Goal: Transaction & Acquisition: Book appointment/travel/reservation

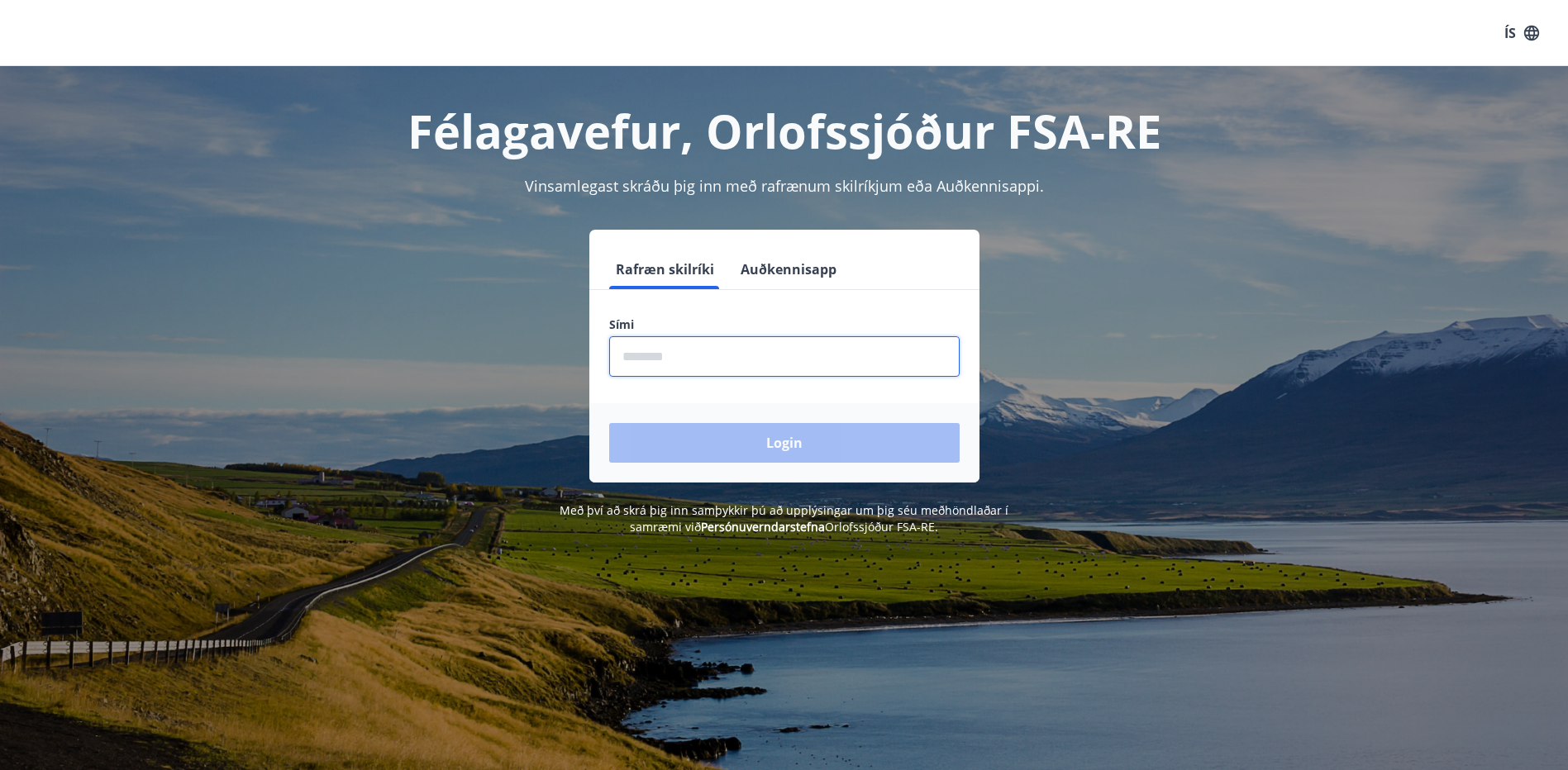
click at [656, 364] on input "phone" at bounding box center [784, 356] width 350 height 40
type input "********"
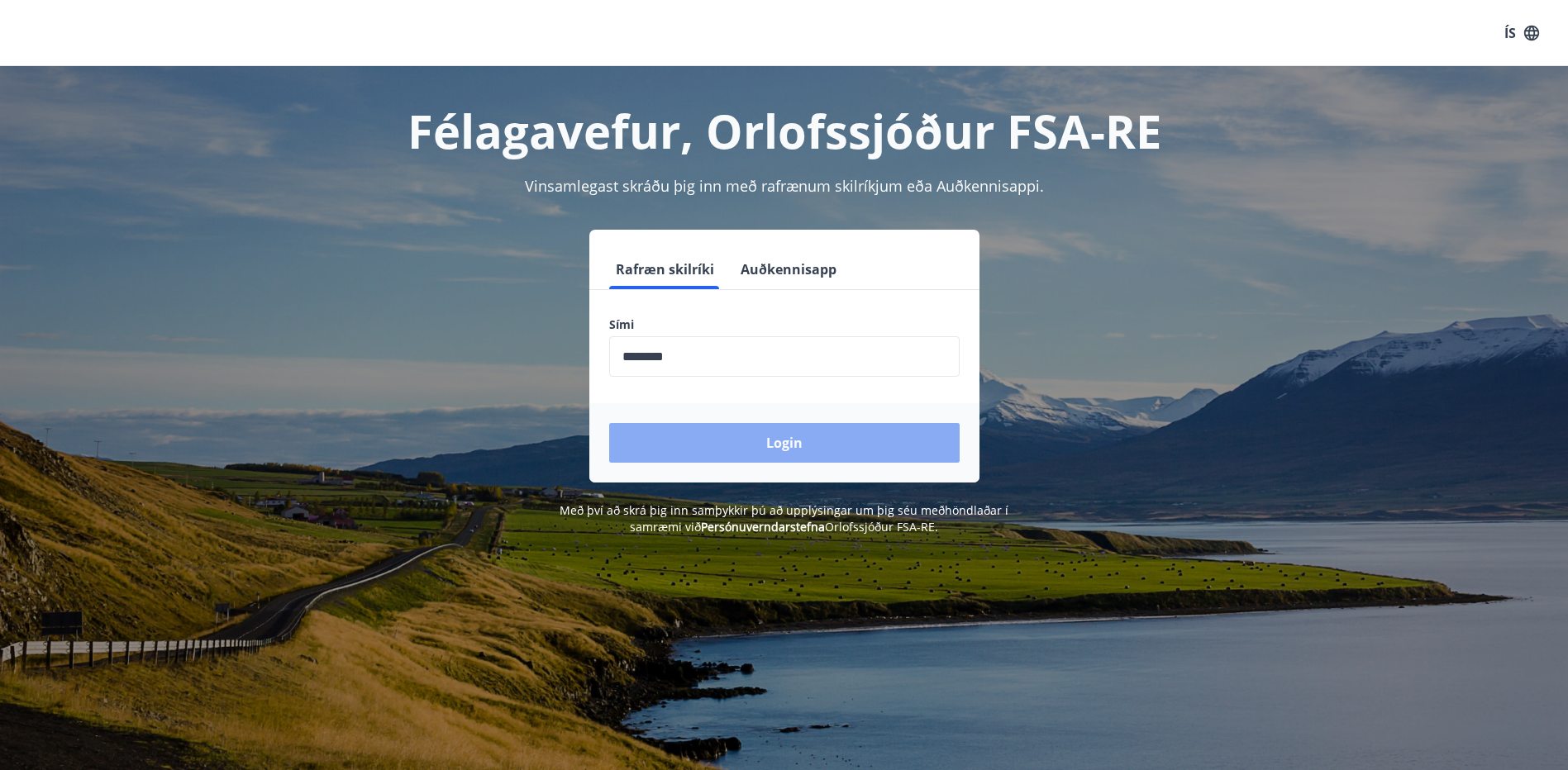
click at [716, 443] on button "Login" at bounding box center [784, 443] width 350 height 40
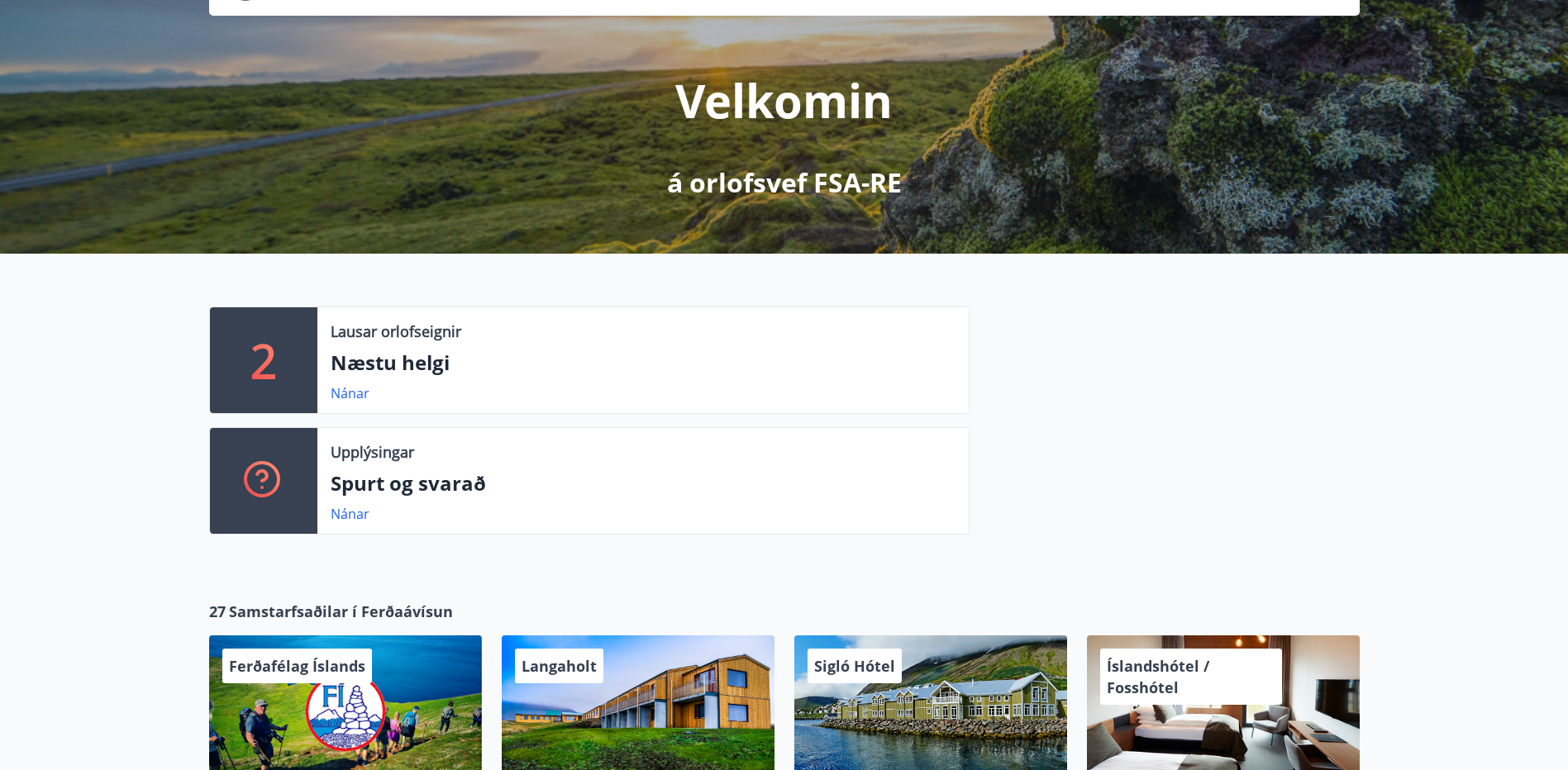
scroll to position [165, 0]
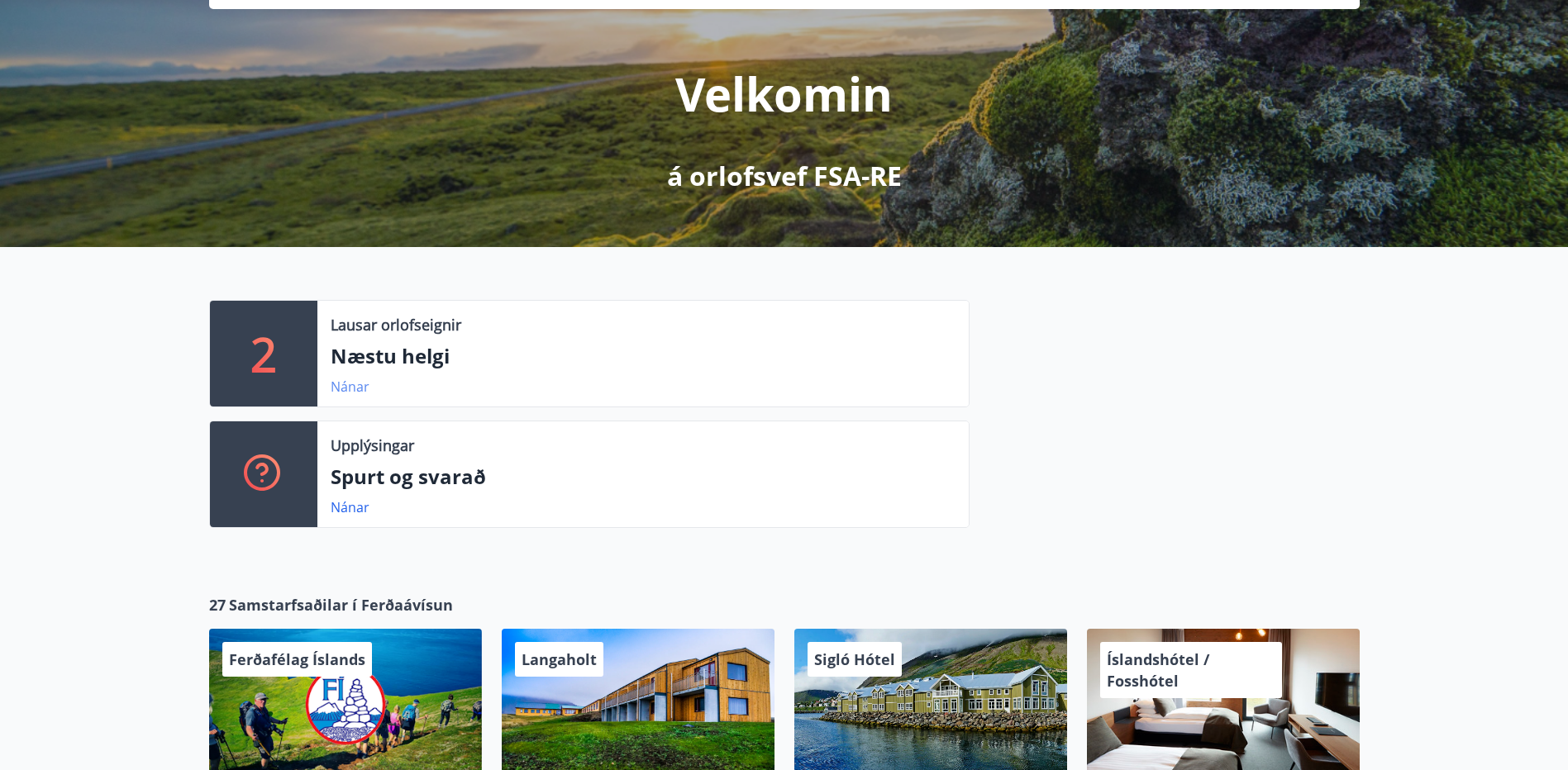
click at [352, 392] on link "Nánar" at bounding box center [350, 386] width 39 height 18
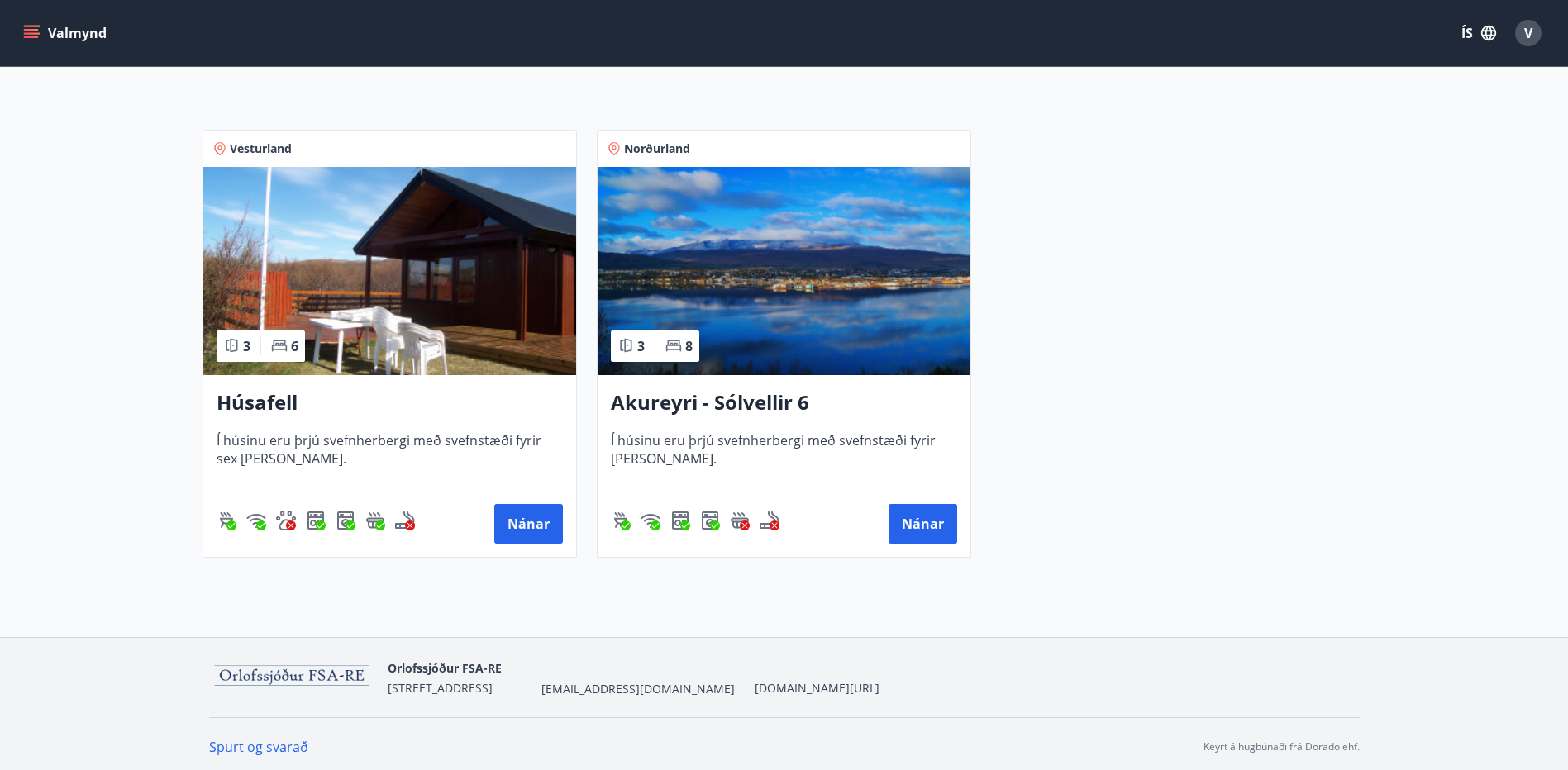
scroll to position [295, 0]
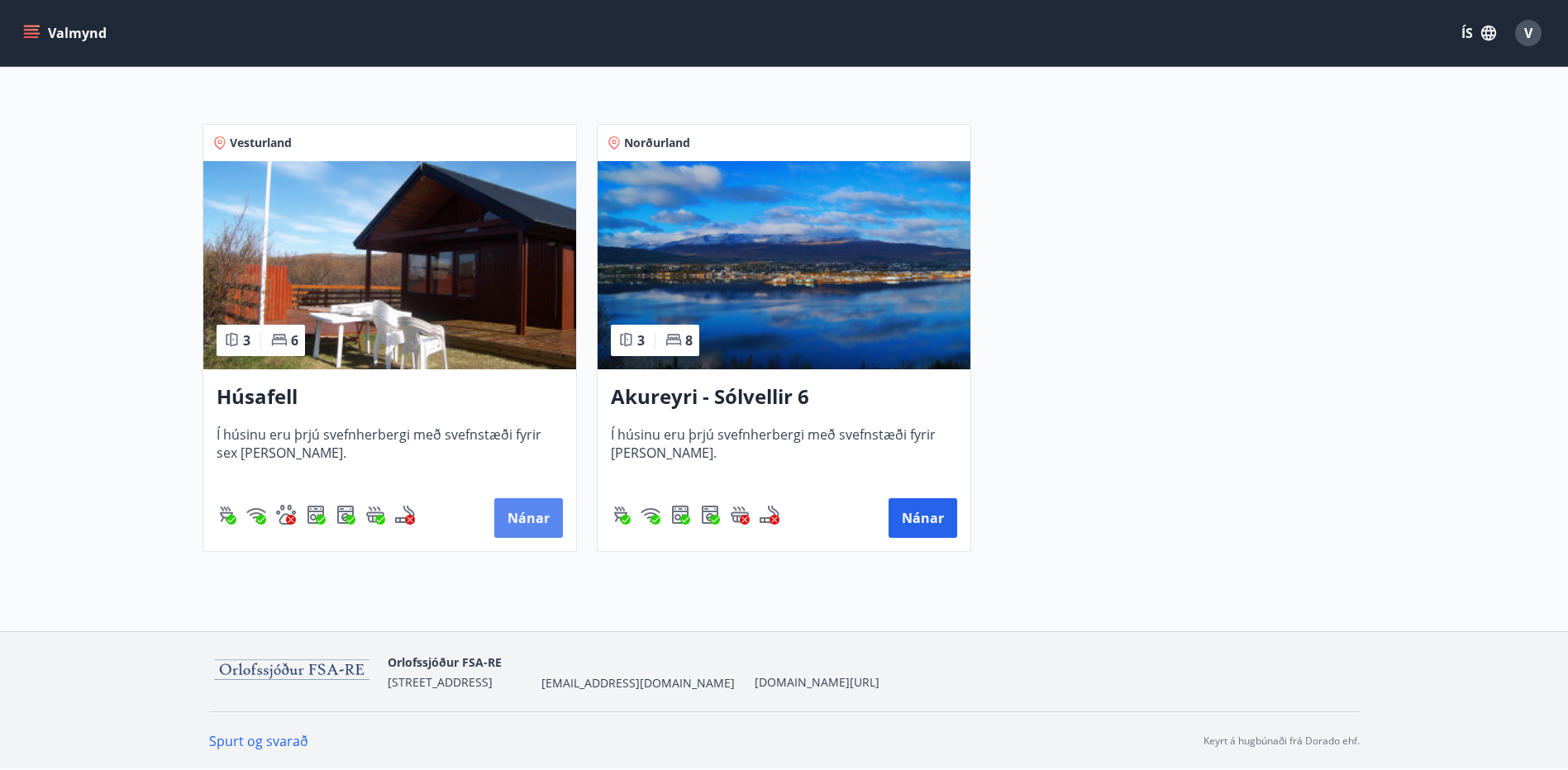
click at [527, 528] on button "Nánar" at bounding box center [529, 518] width 68 height 40
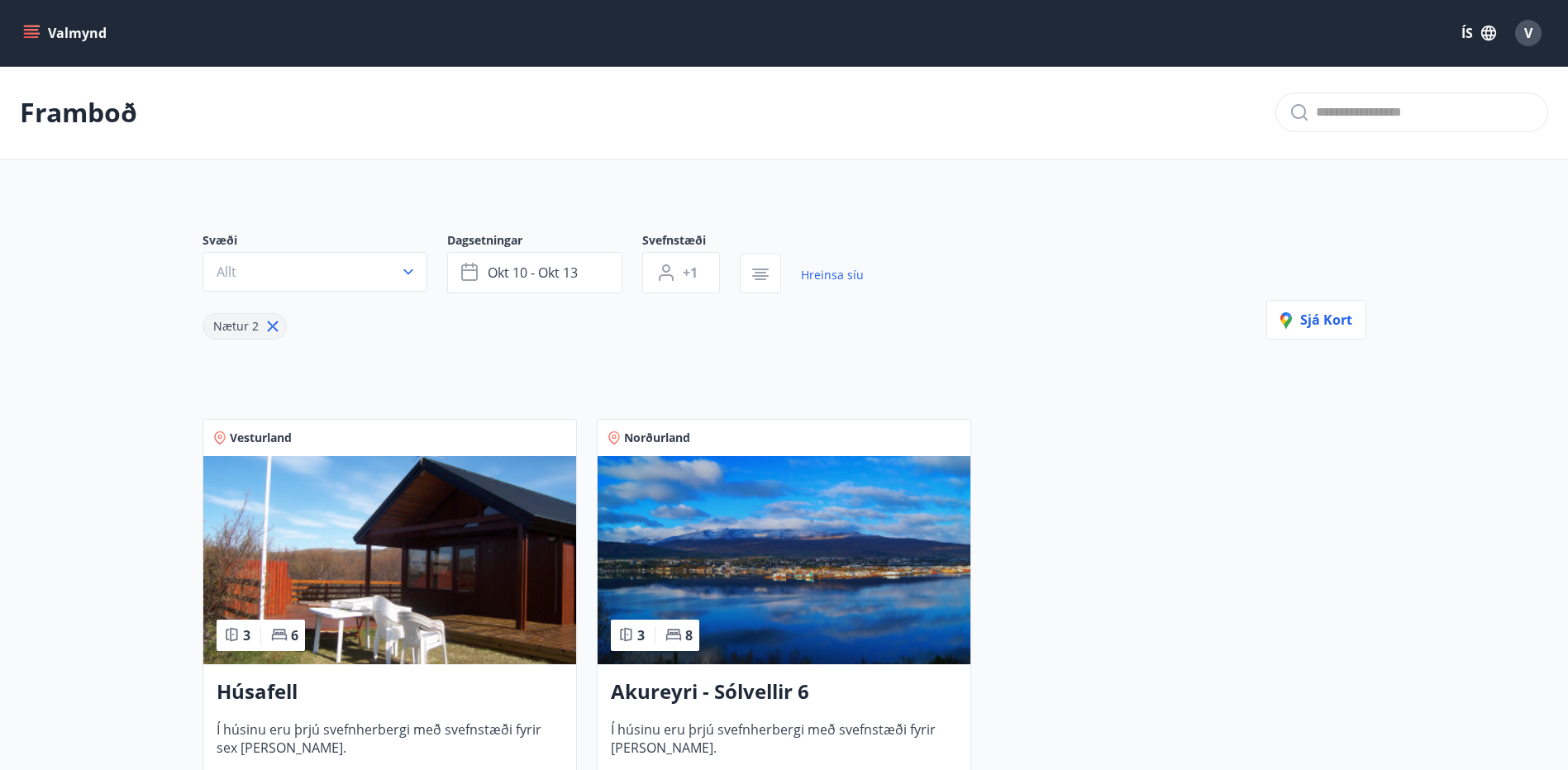
click at [29, 40] on icon "menu" at bounding box center [31, 32] width 17 height 17
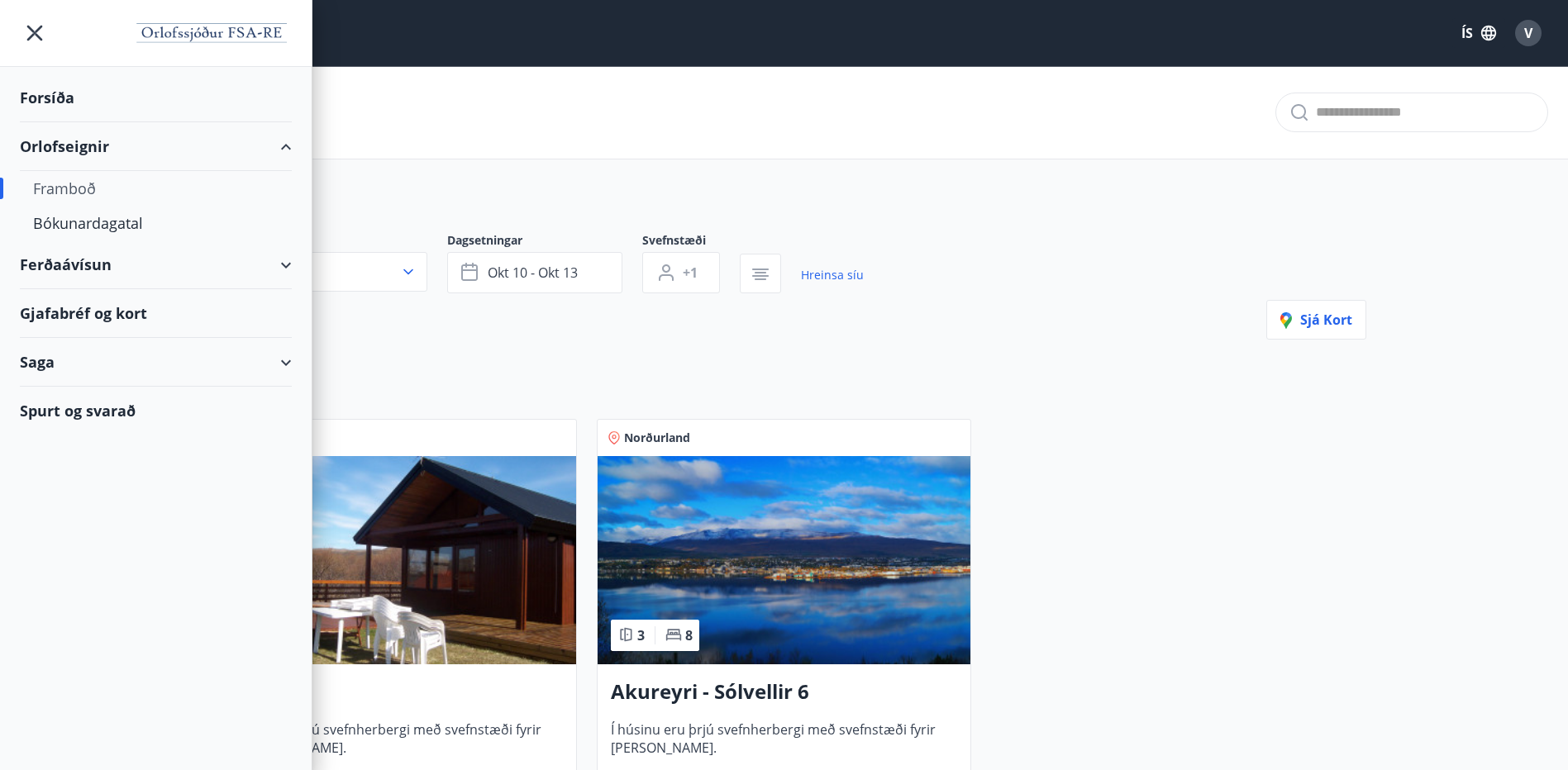
click at [80, 153] on div "Orlofseignir" at bounding box center [156, 147] width 272 height 49
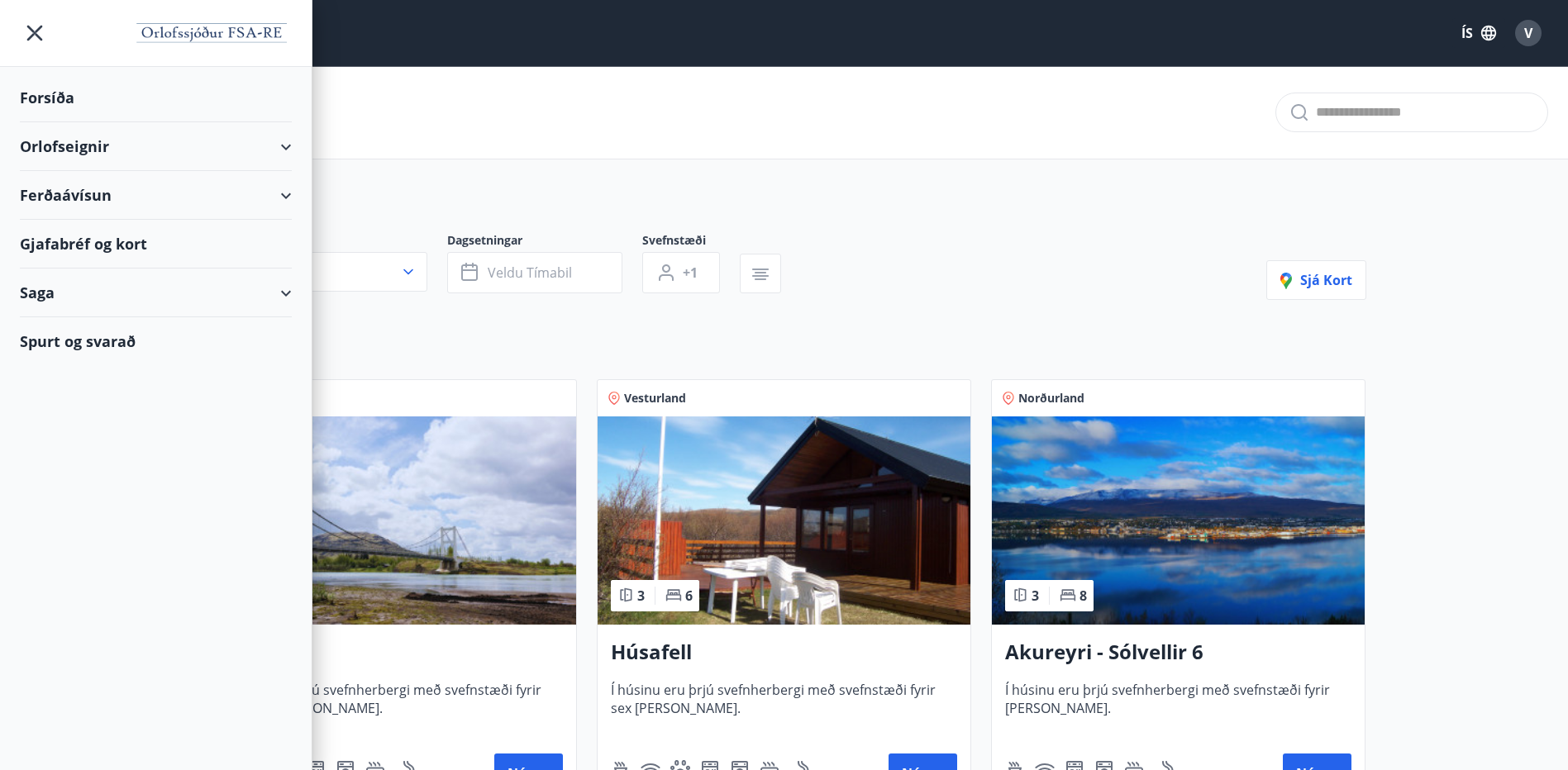
click at [80, 153] on div "Orlofseignir" at bounding box center [156, 147] width 272 height 49
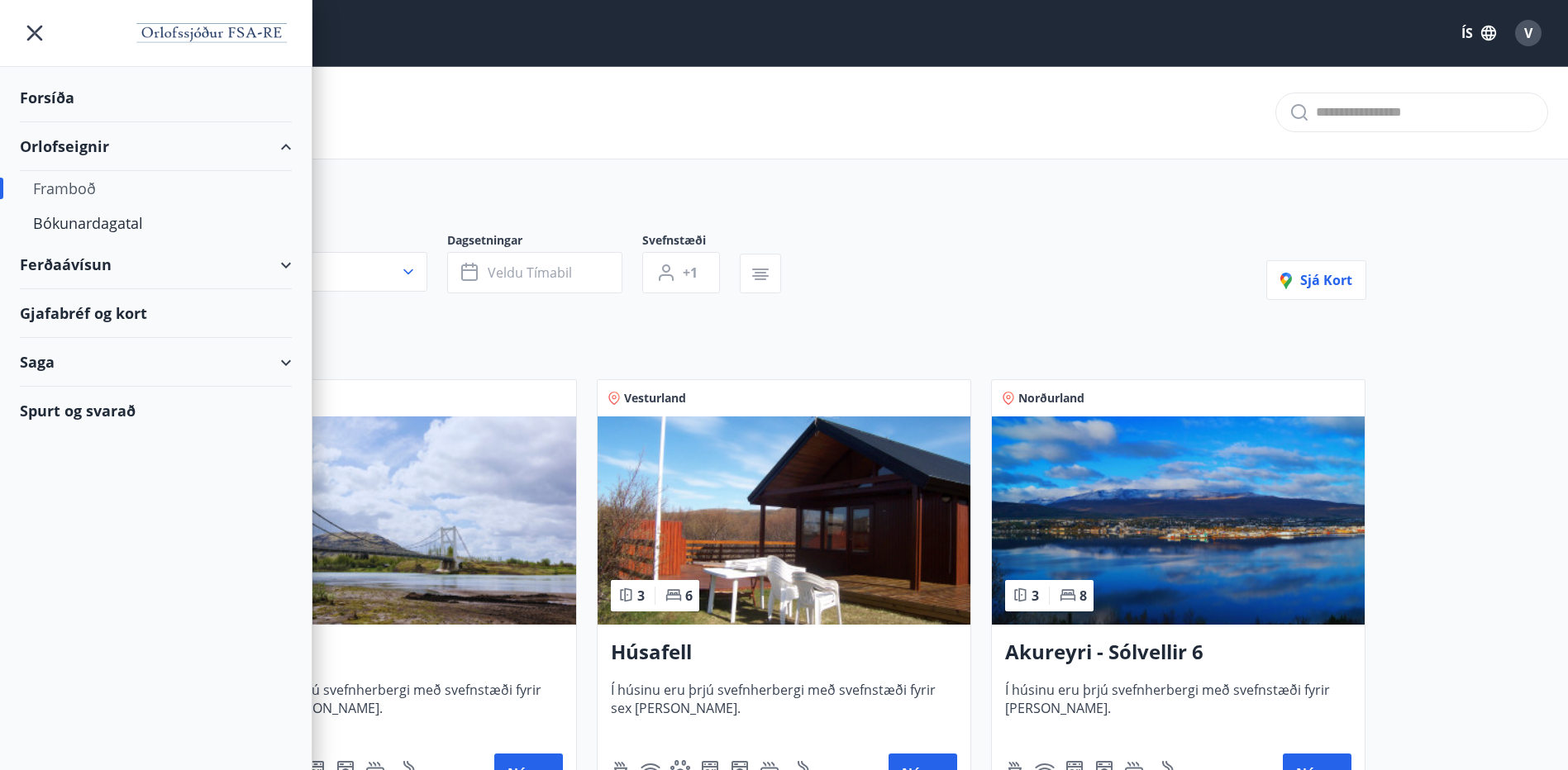
click at [77, 186] on div "Framboð" at bounding box center [156, 189] width 246 height 35
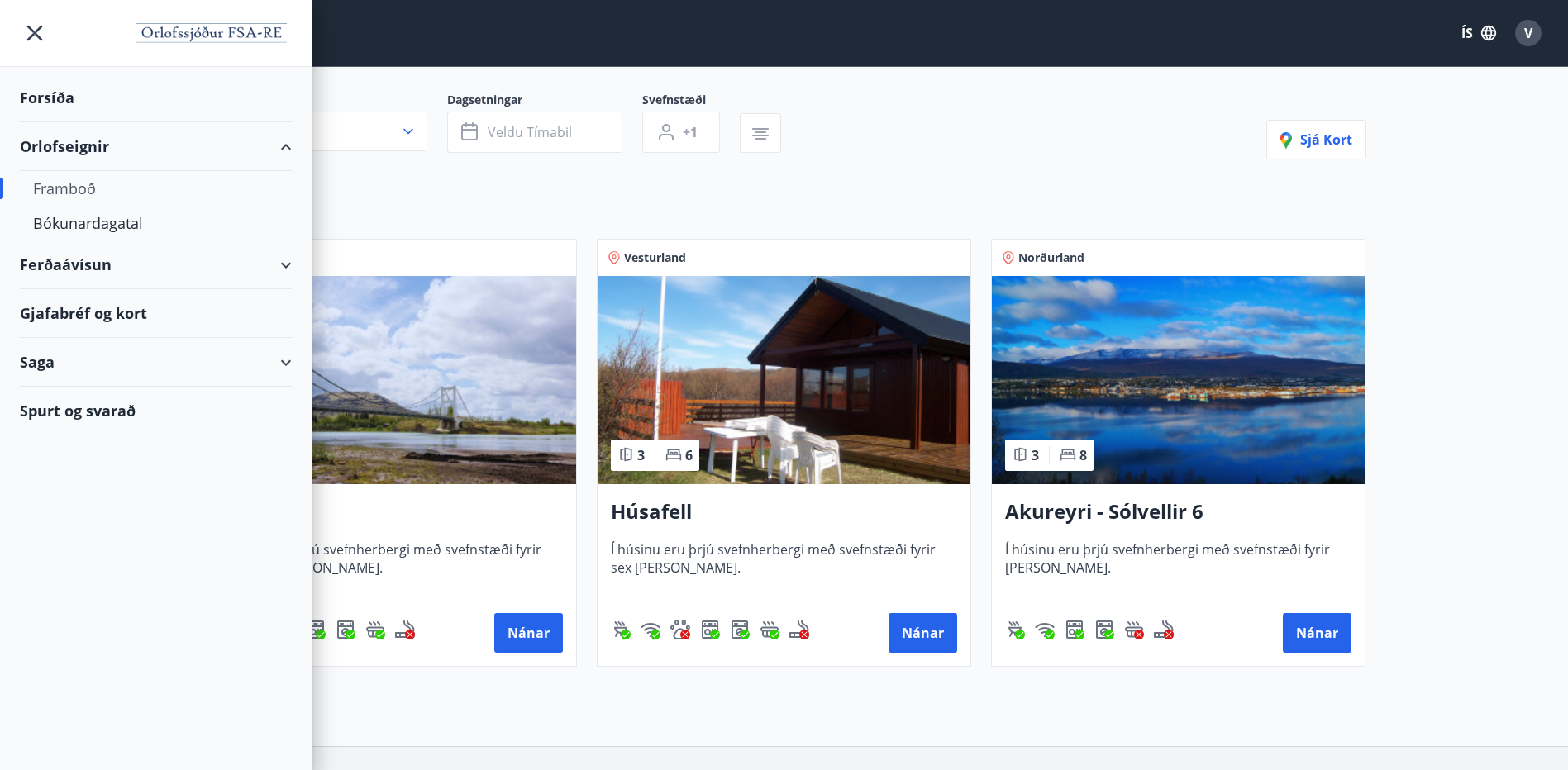
scroll to position [165, 0]
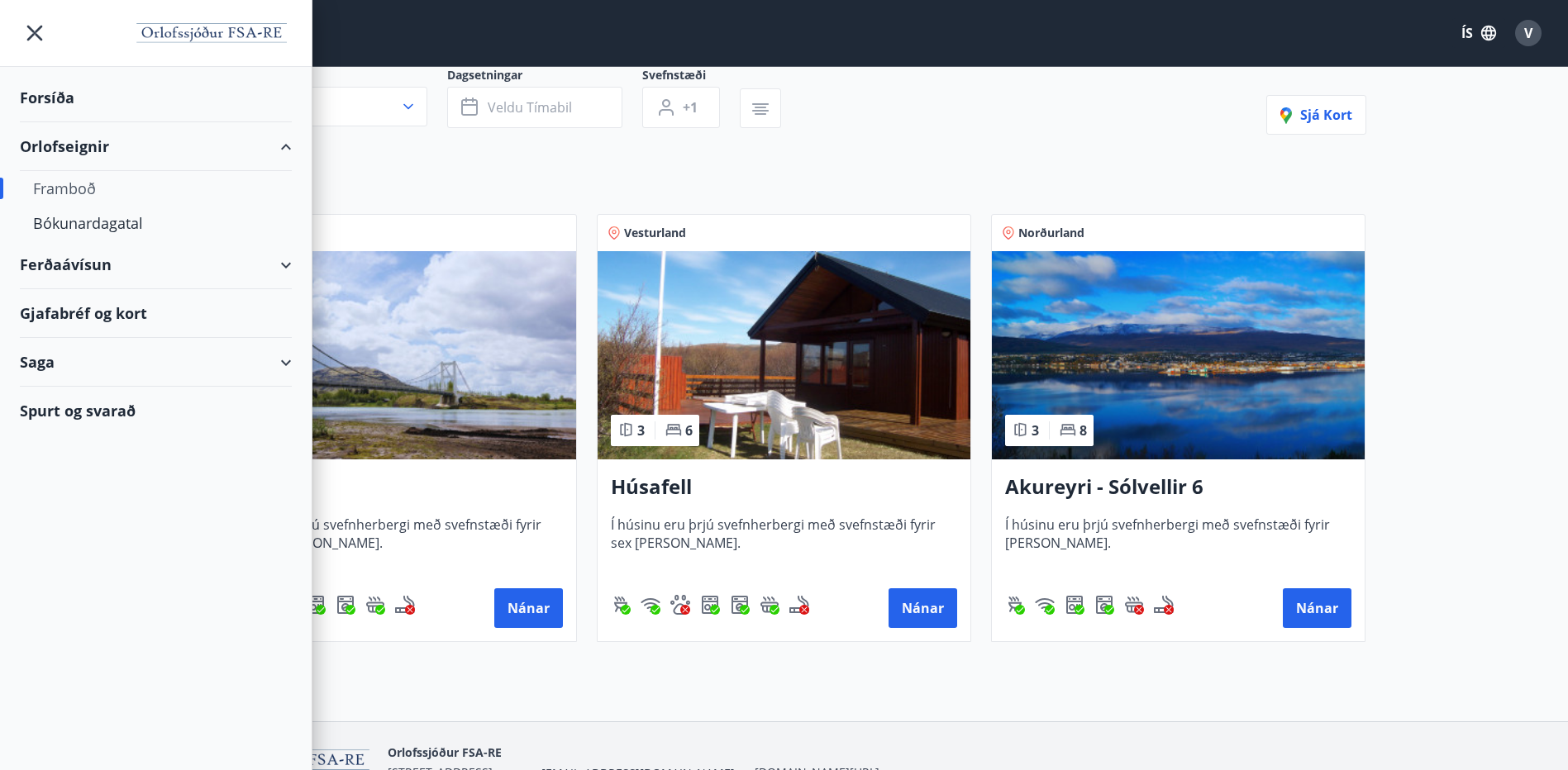
click at [814, 688] on div "Framboð Svæði Allt Dagsetningar Veldu tímabil Svefnstæði +1 Sjá kort Suðurland …" at bounding box center [784, 311] width 1568 height 821
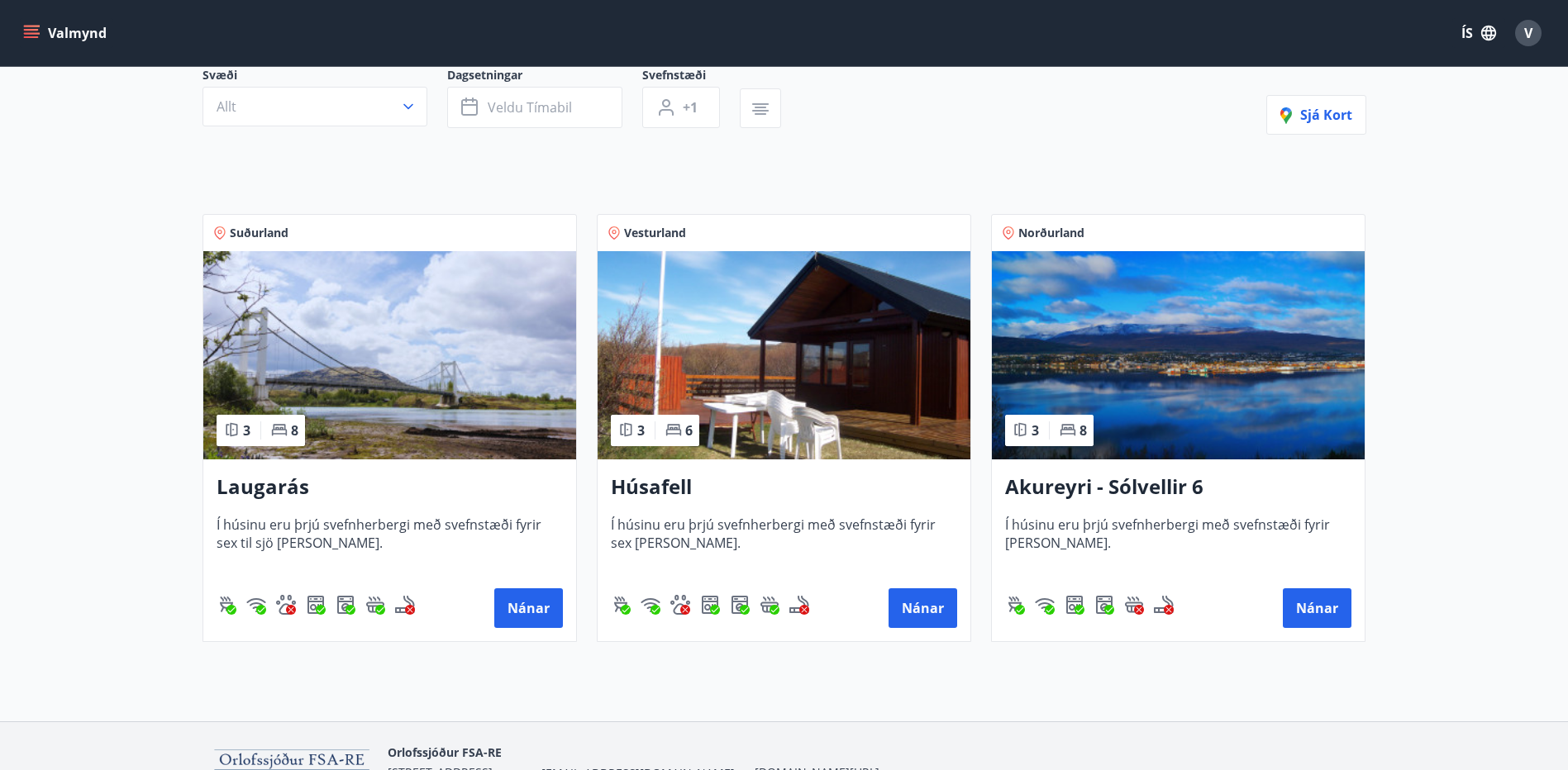
click at [272, 493] on h3 "Laugarás" at bounding box center [390, 488] width 346 height 30
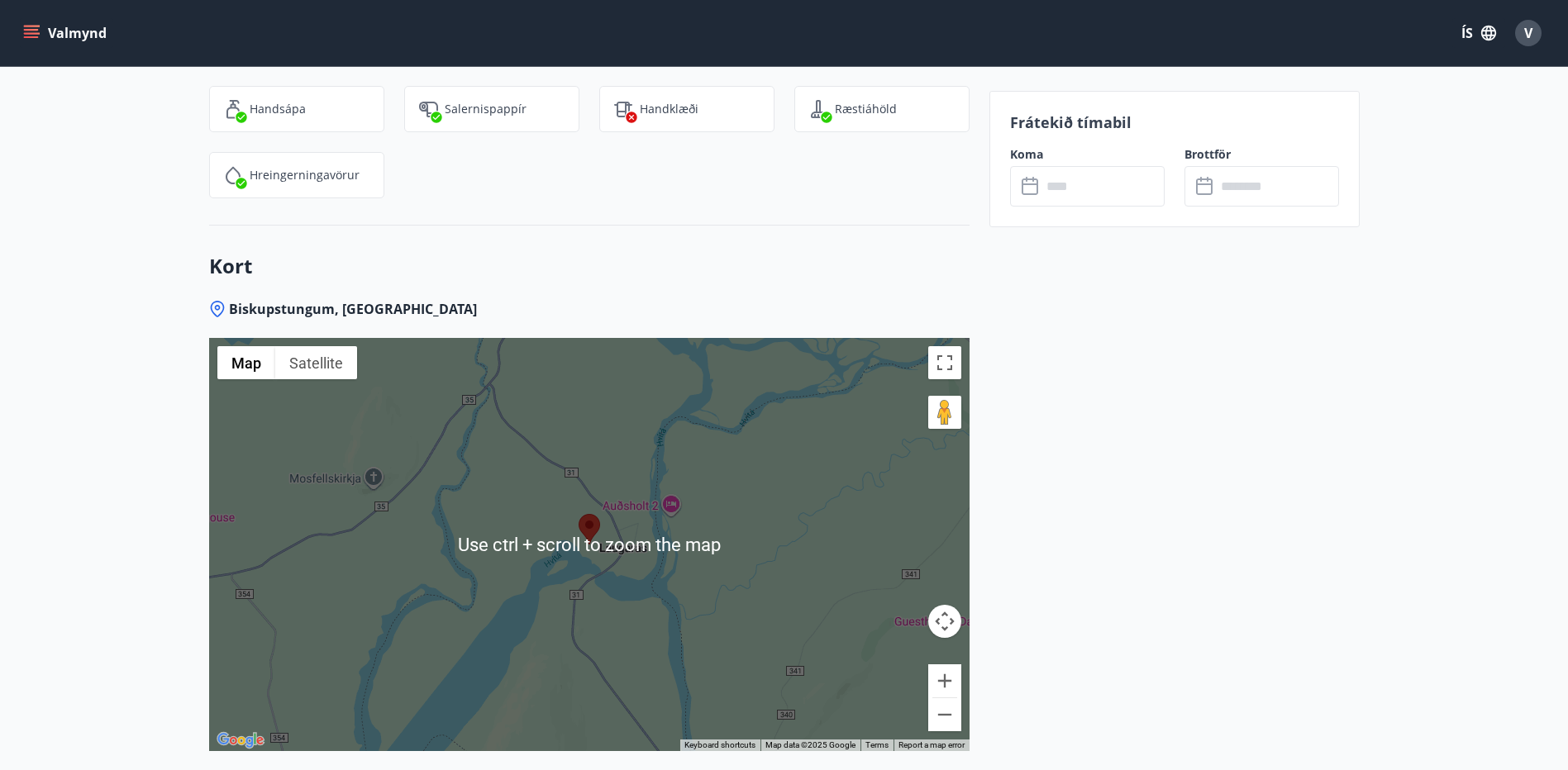
scroll to position [2479, 0]
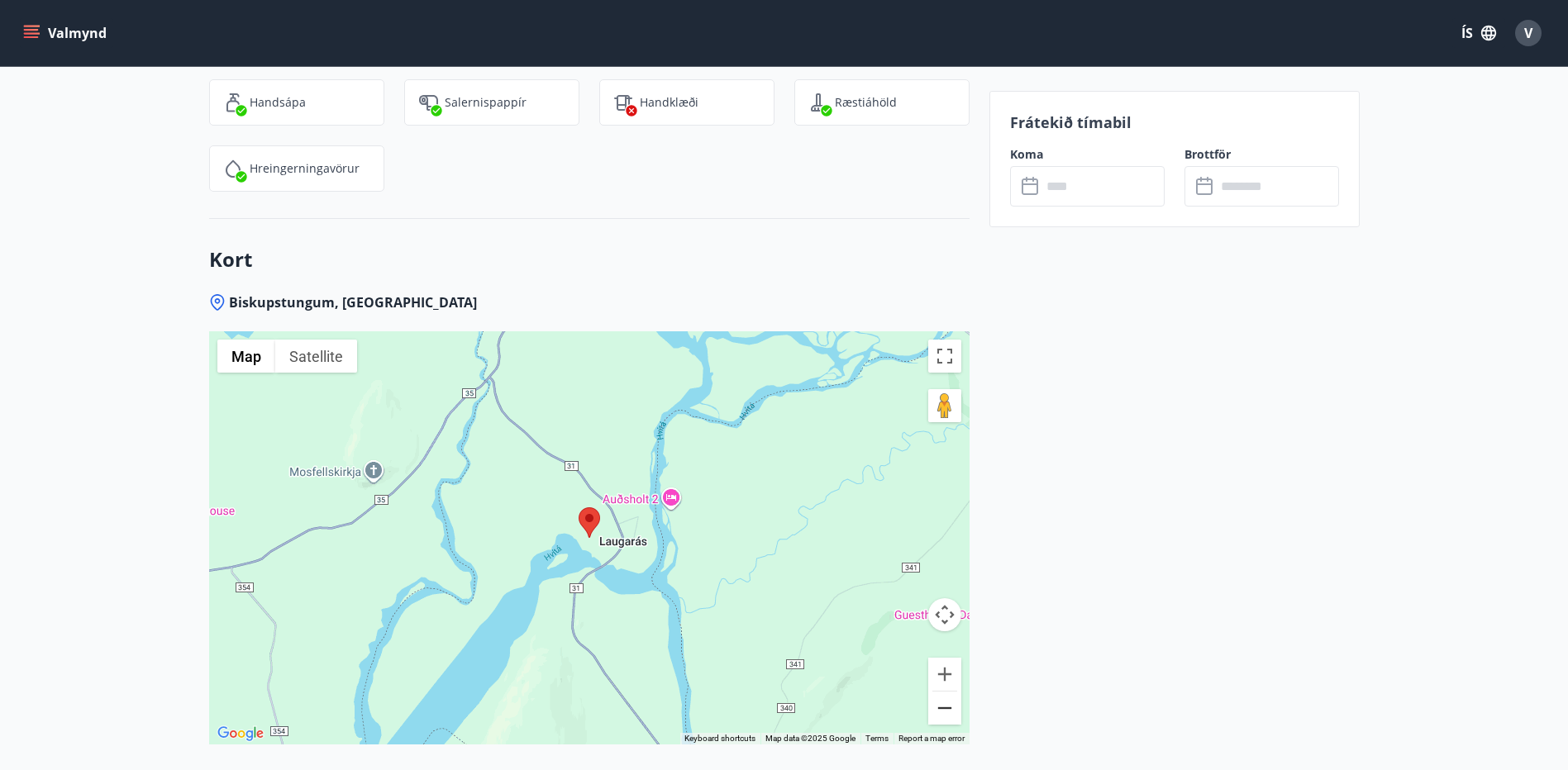
click at [938, 692] on button "Zoom out" at bounding box center [945, 709] width 33 height 33
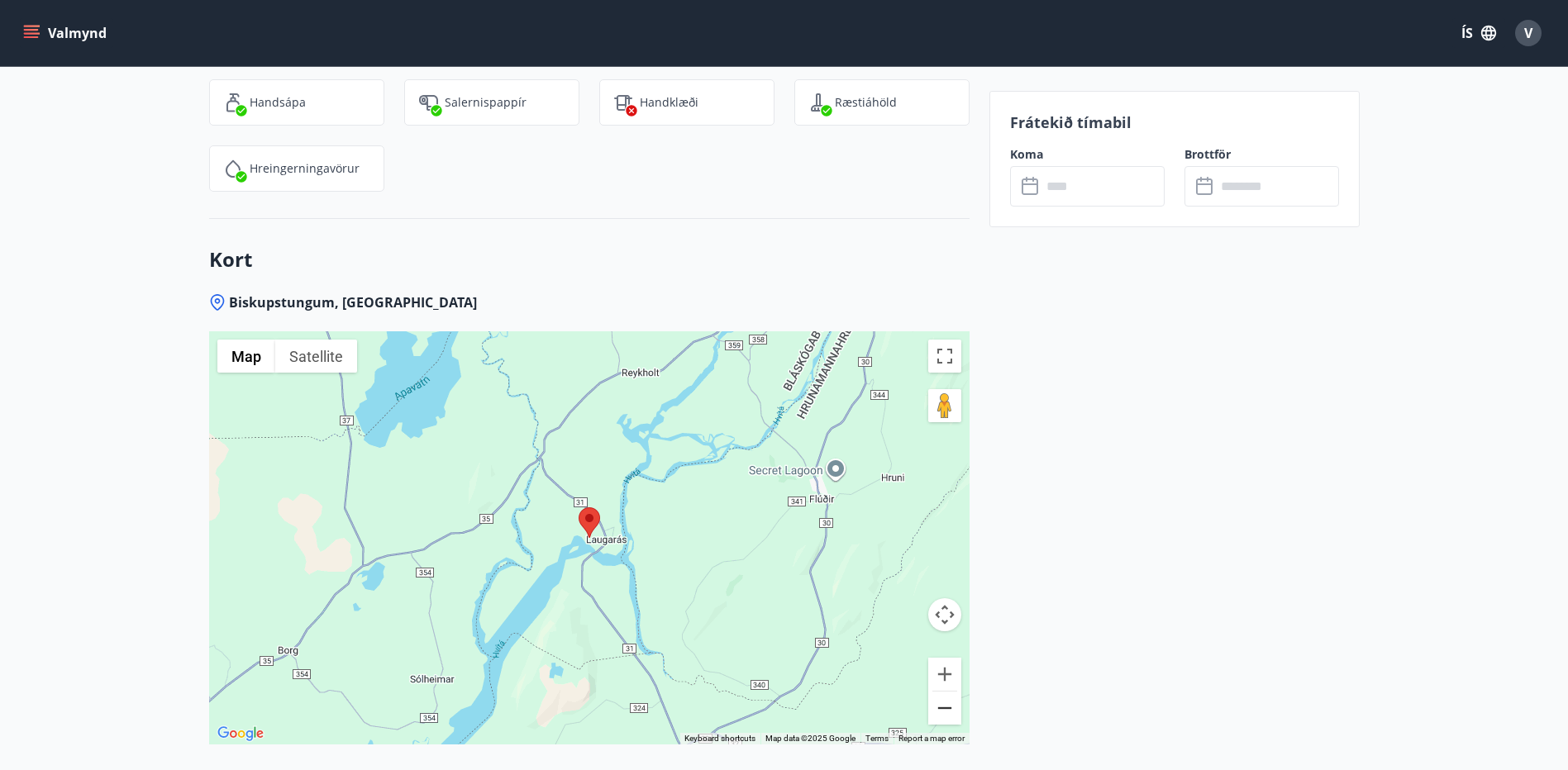
click at [937, 692] on button "Zoom out" at bounding box center [945, 709] width 33 height 33
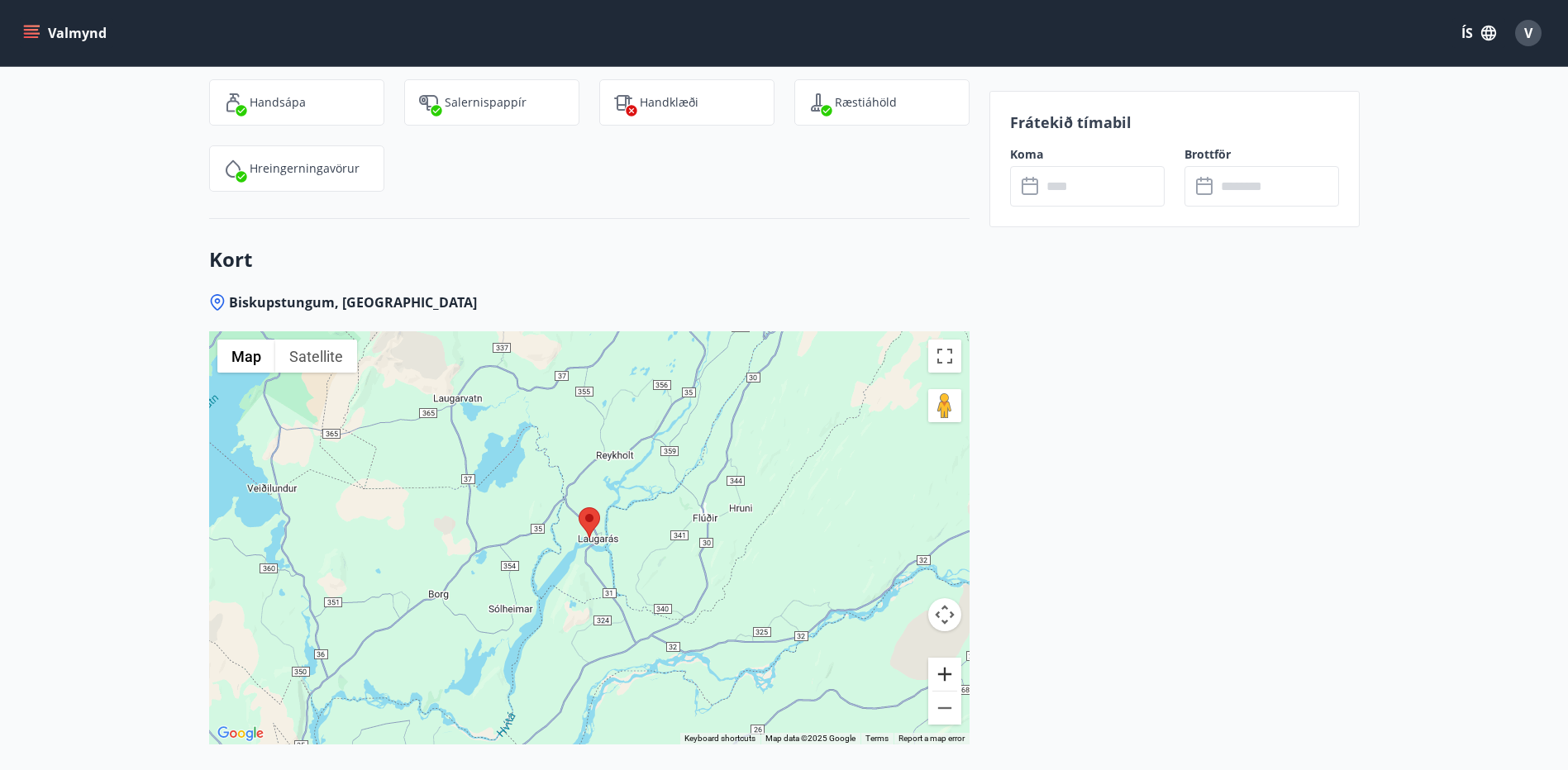
click at [943, 658] on button "Zoom in" at bounding box center [945, 674] width 33 height 33
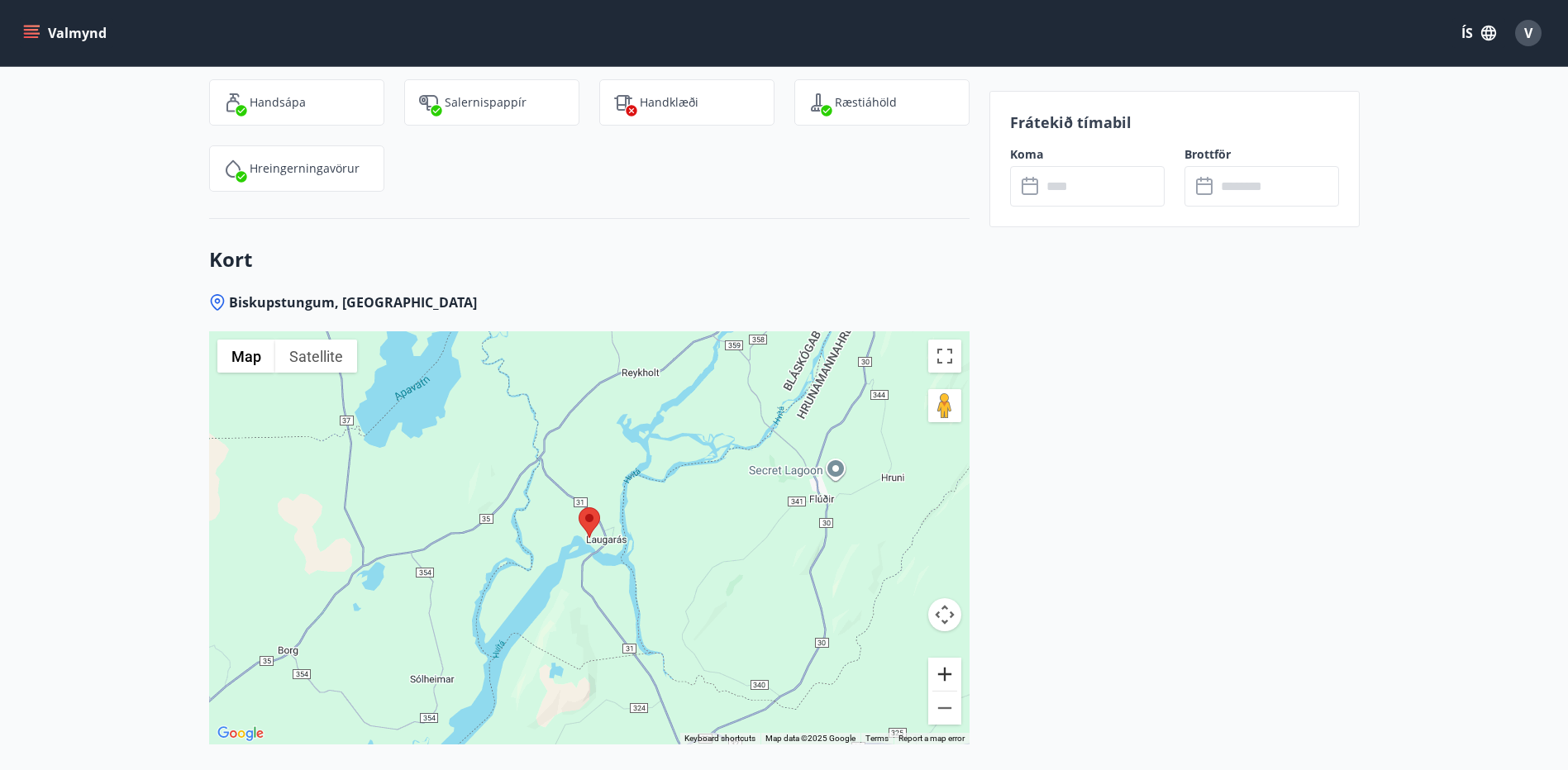
click at [944, 658] on button "Zoom in" at bounding box center [945, 674] width 33 height 33
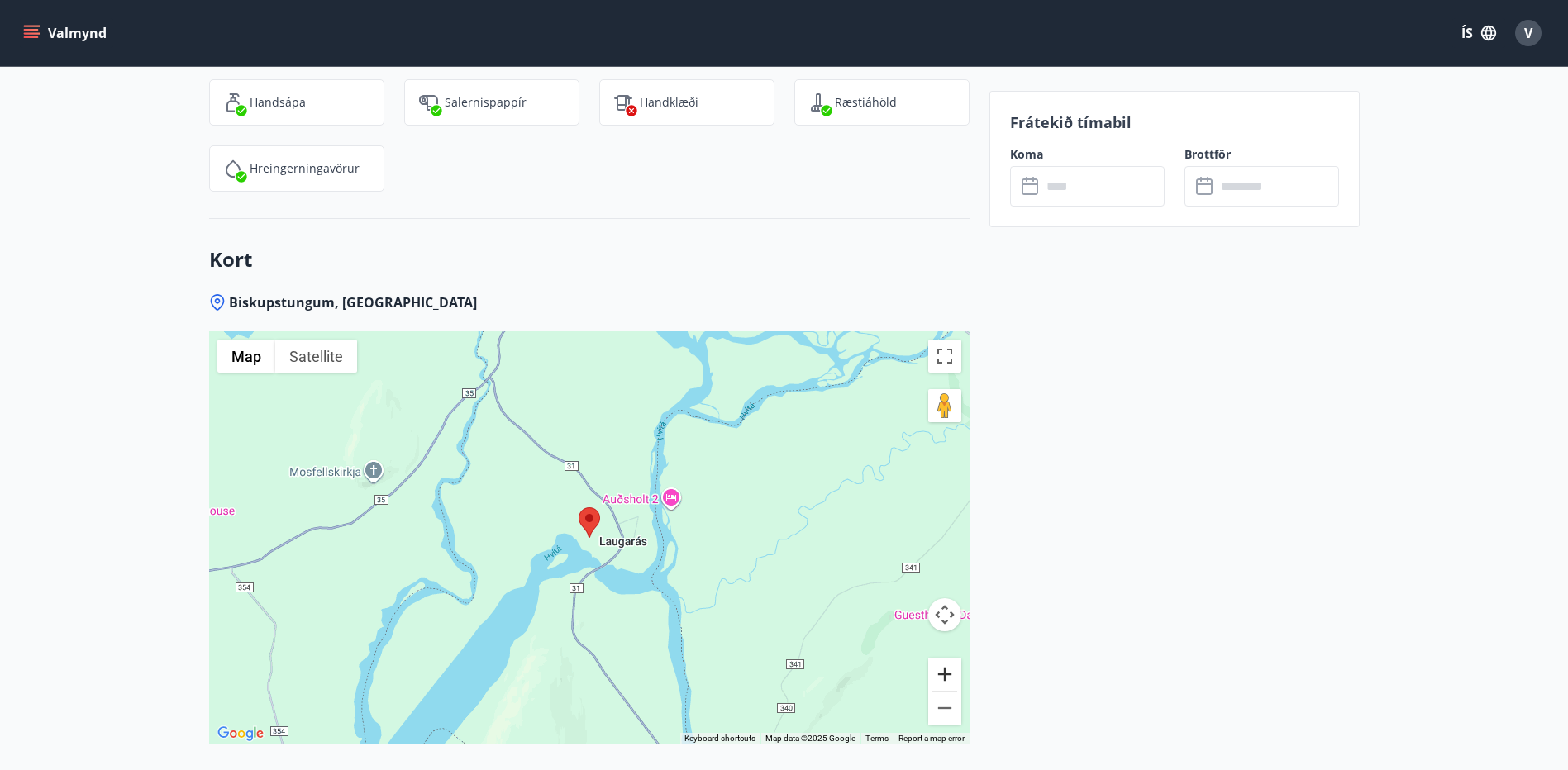
click at [944, 658] on button "Zoom in" at bounding box center [945, 674] width 33 height 33
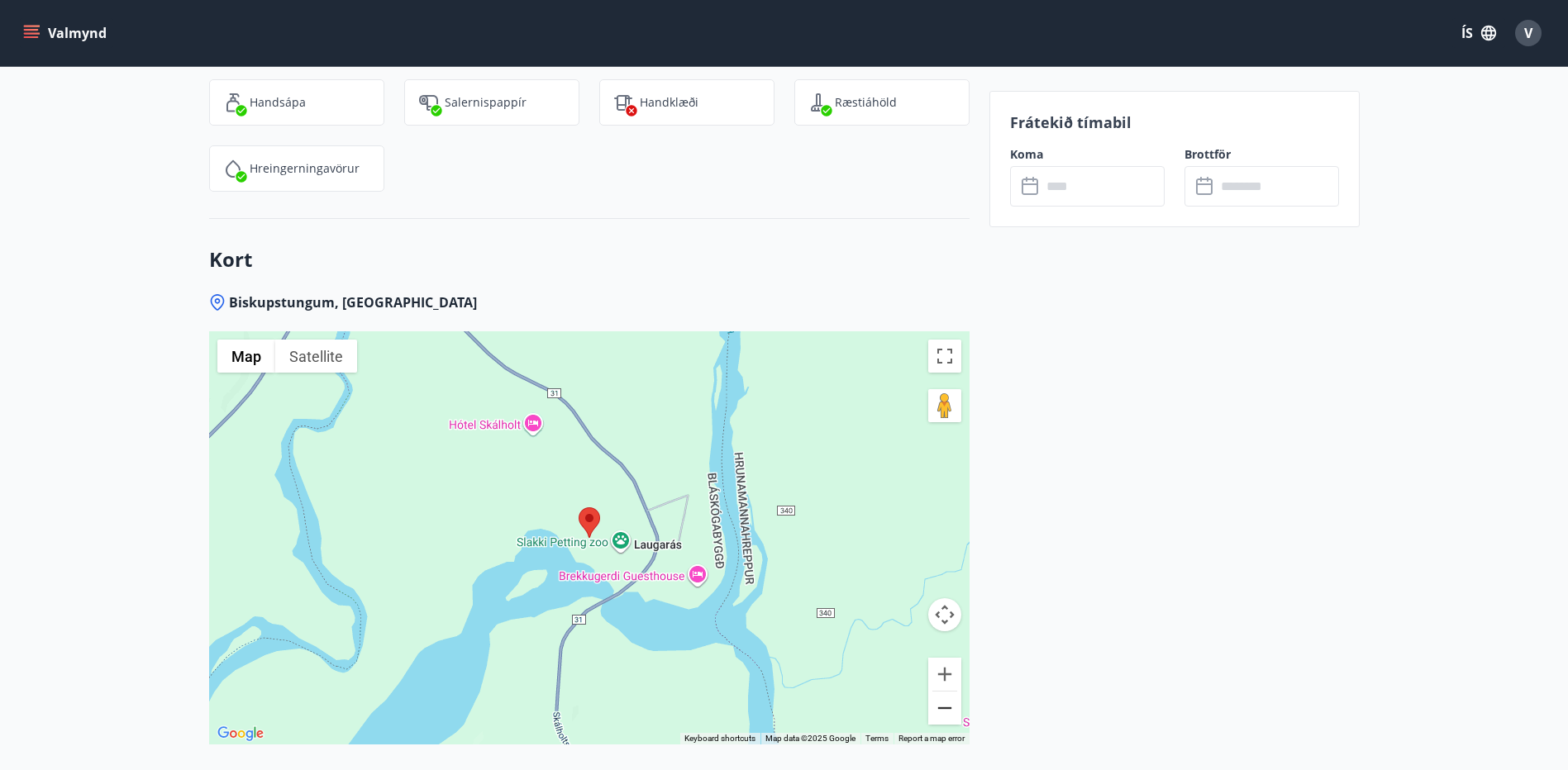
click at [948, 692] on button "Zoom out" at bounding box center [945, 709] width 33 height 33
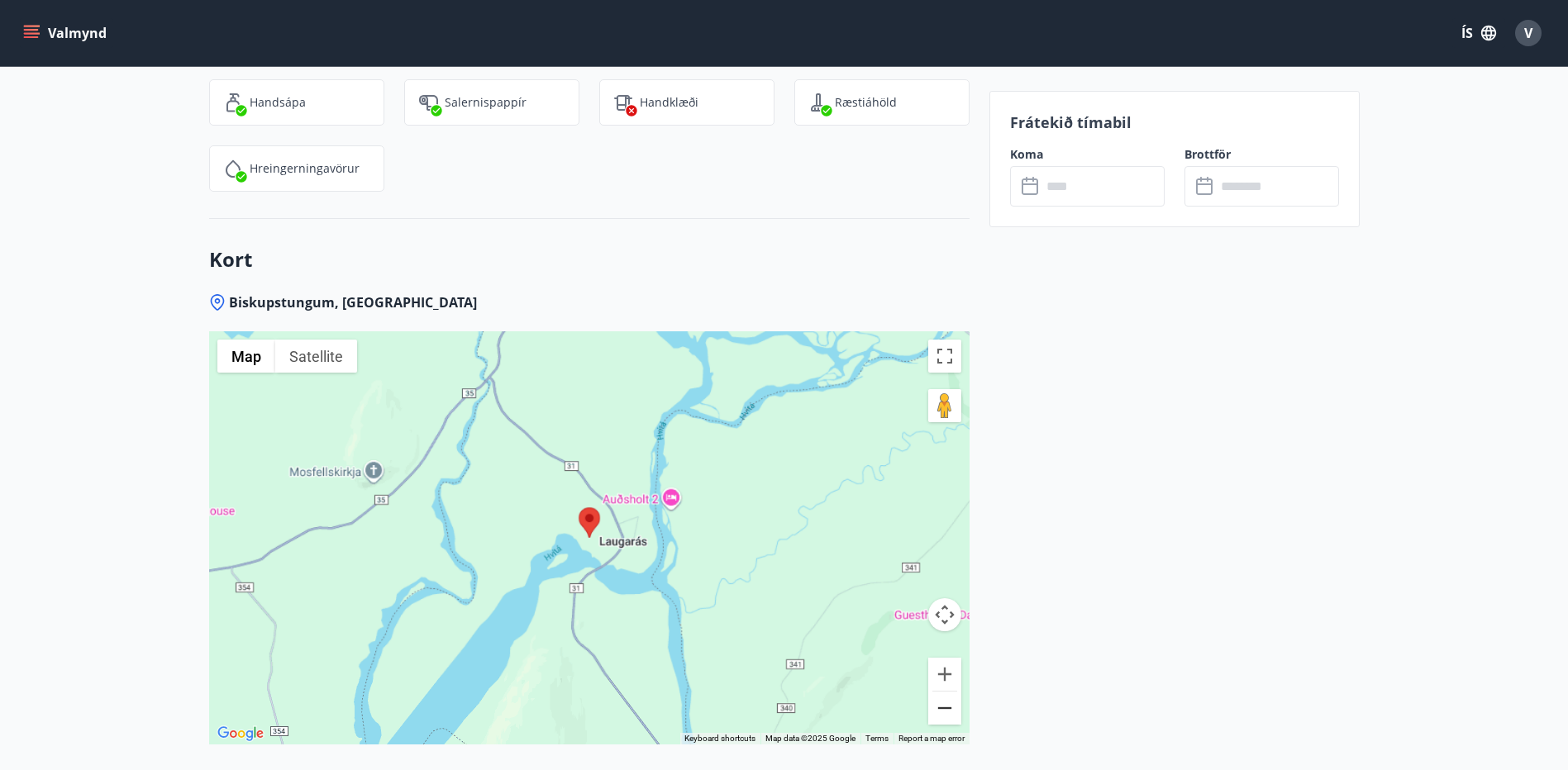
click at [948, 692] on button "Zoom out" at bounding box center [945, 709] width 33 height 33
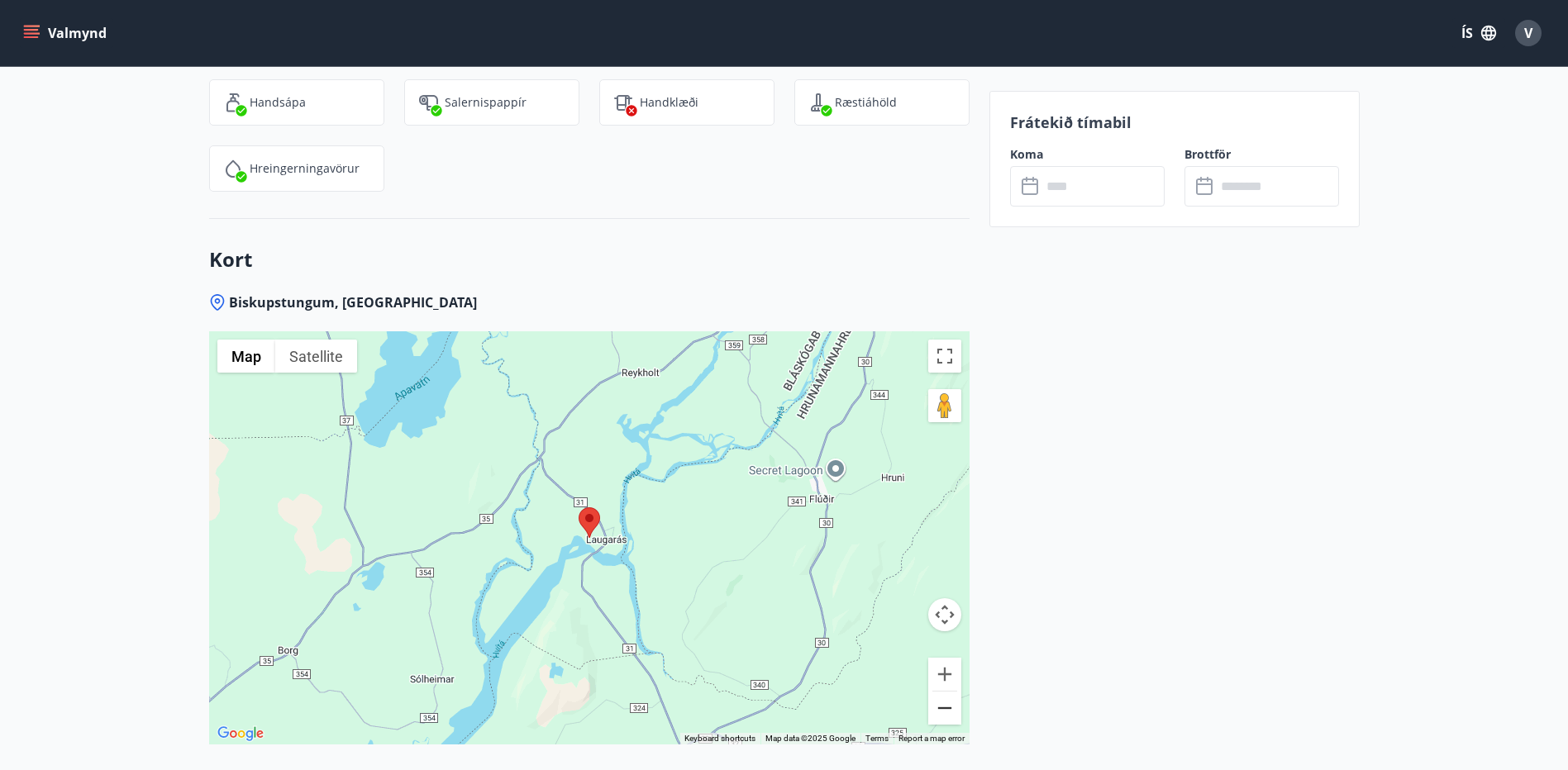
click at [948, 692] on button "Zoom out" at bounding box center [945, 709] width 33 height 33
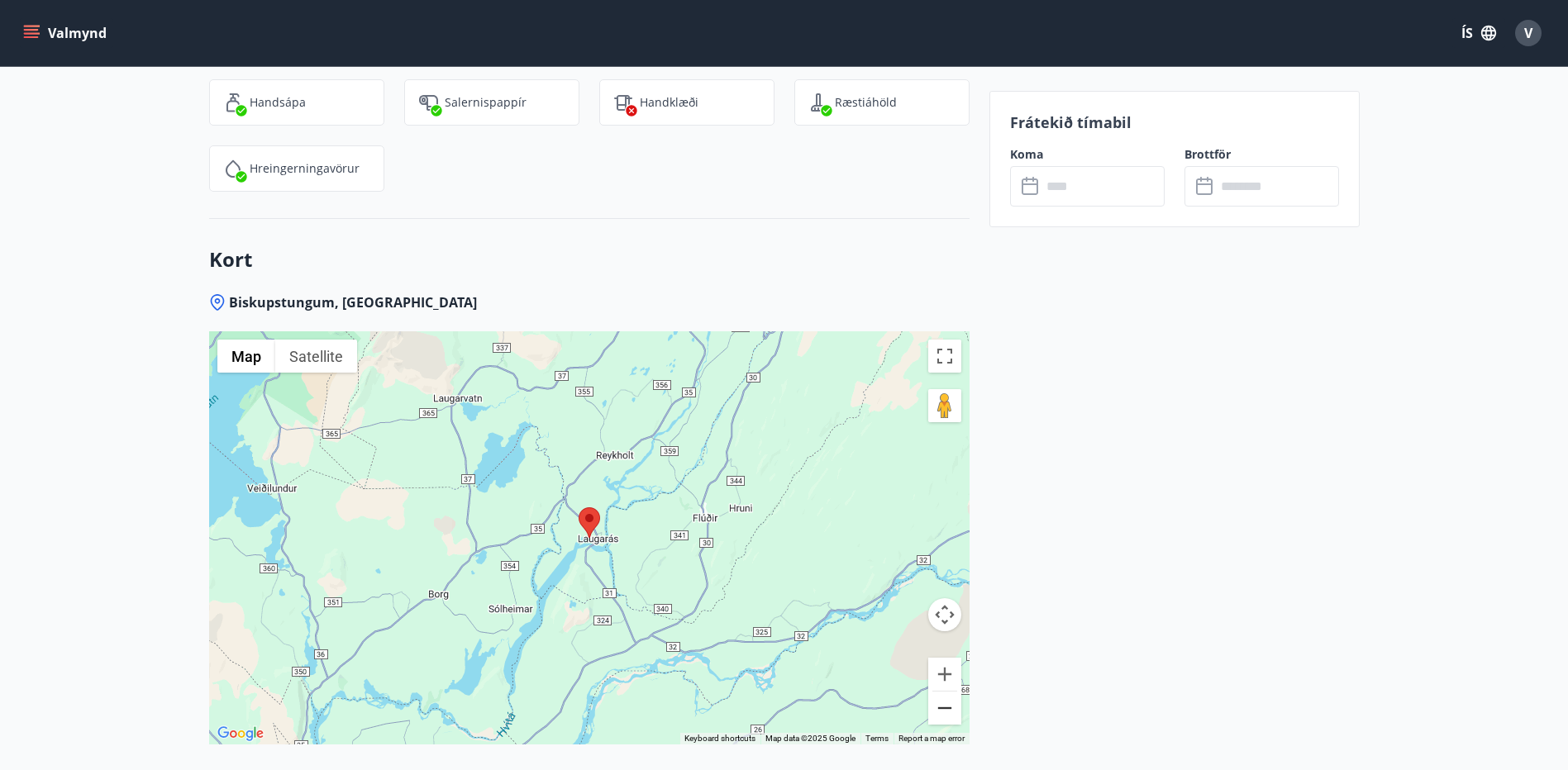
click at [948, 692] on button "Zoom out" at bounding box center [945, 709] width 33 height 33
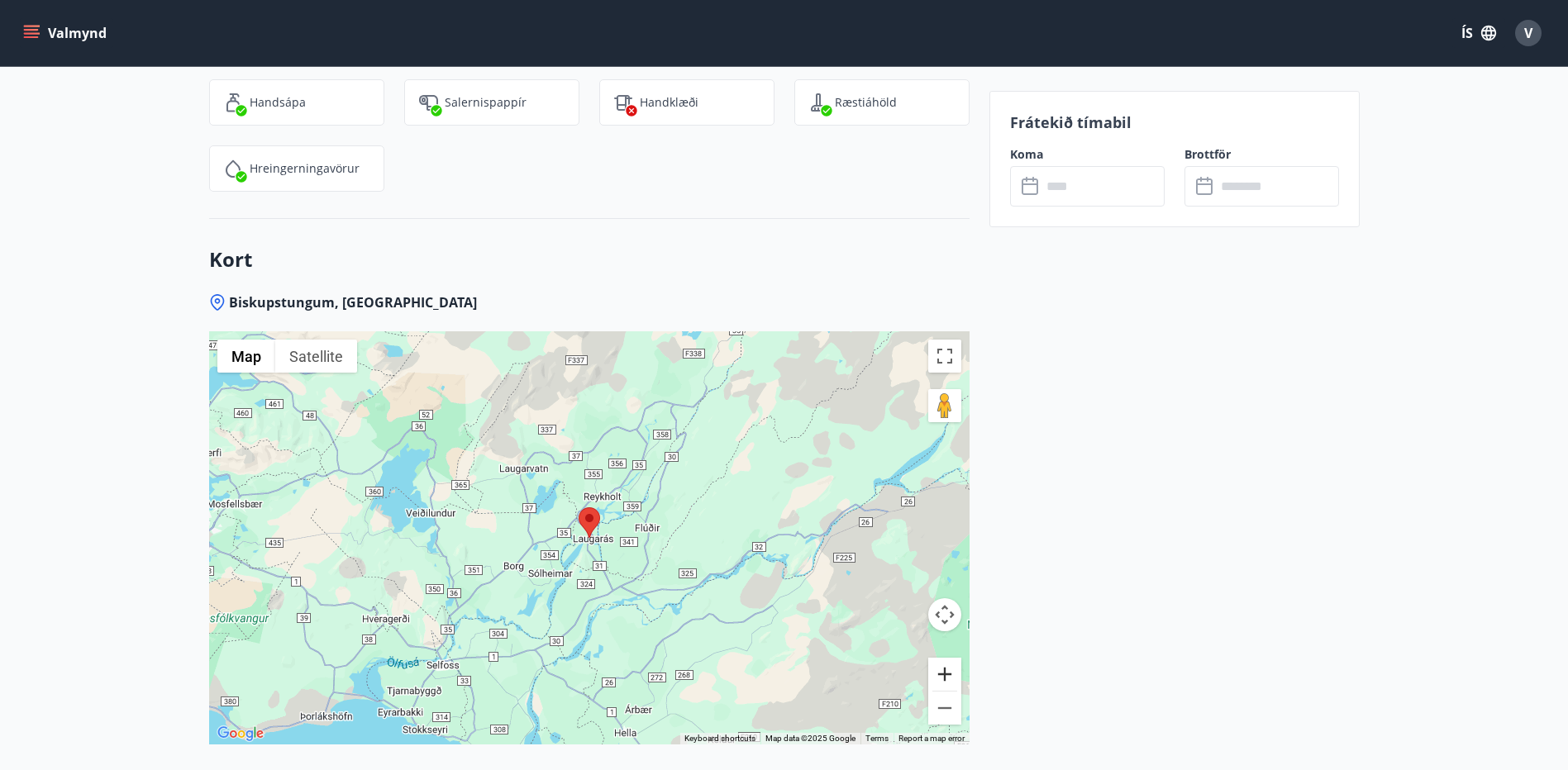
click at [950, 658] on button "Zoom in" at bounding box center [945, 674] width 33 height 33
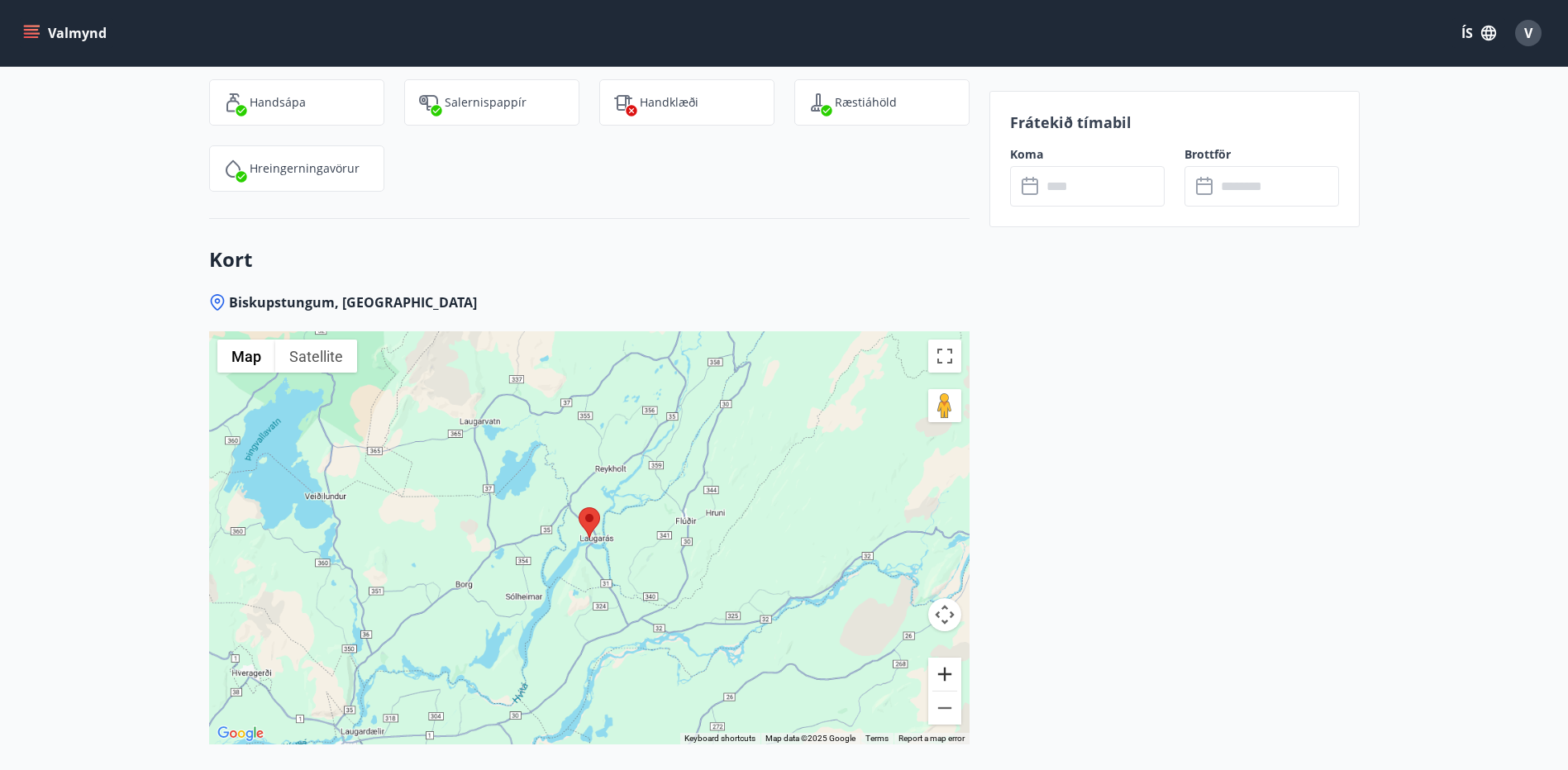
click at [950, 658] on button "Zoom in" at bounding box center [945, 674] width 33 height 33
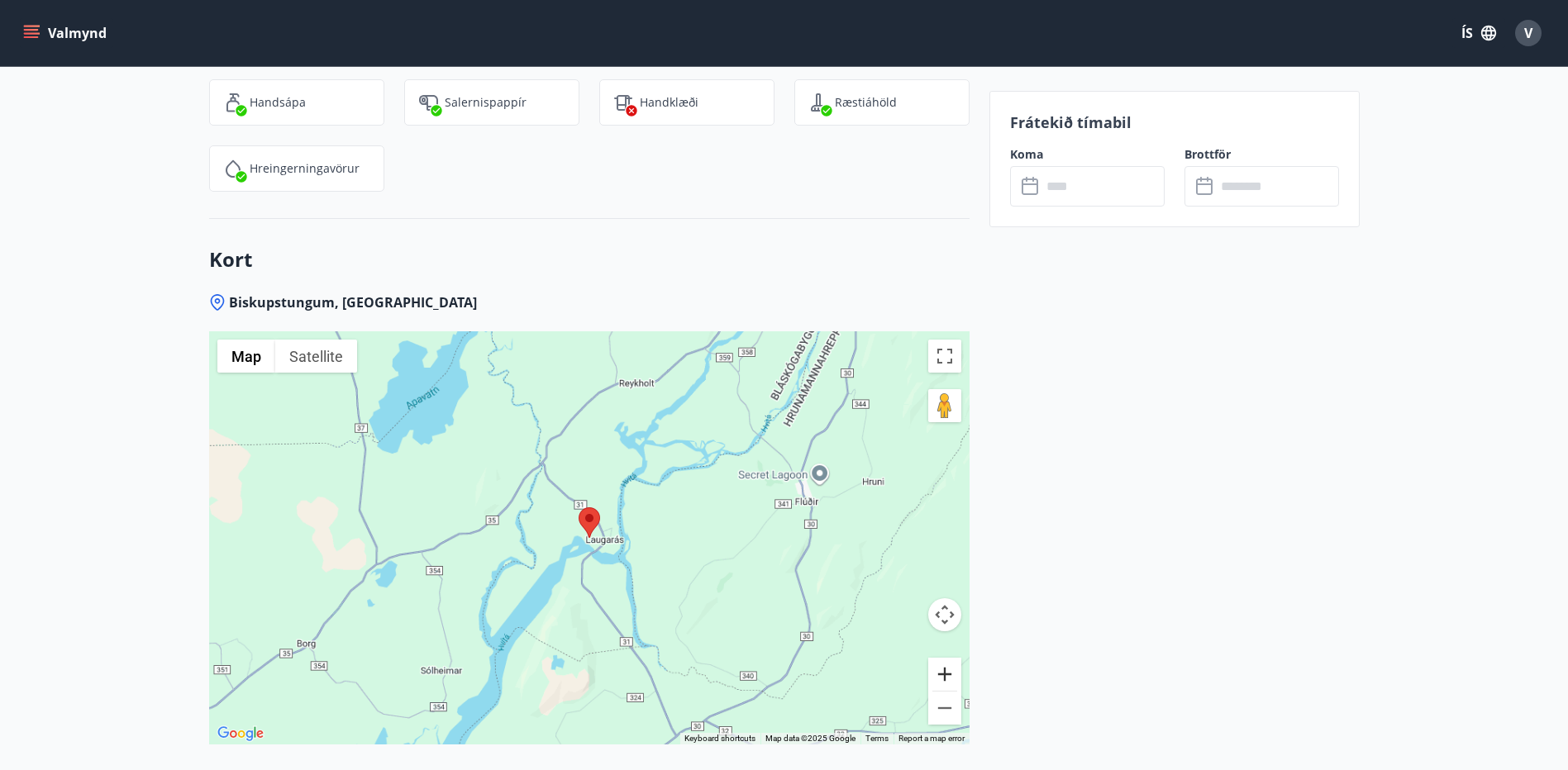
click at [950, 658] on button "Zoom in" at bounding box center [945, 674] width 33 height 33
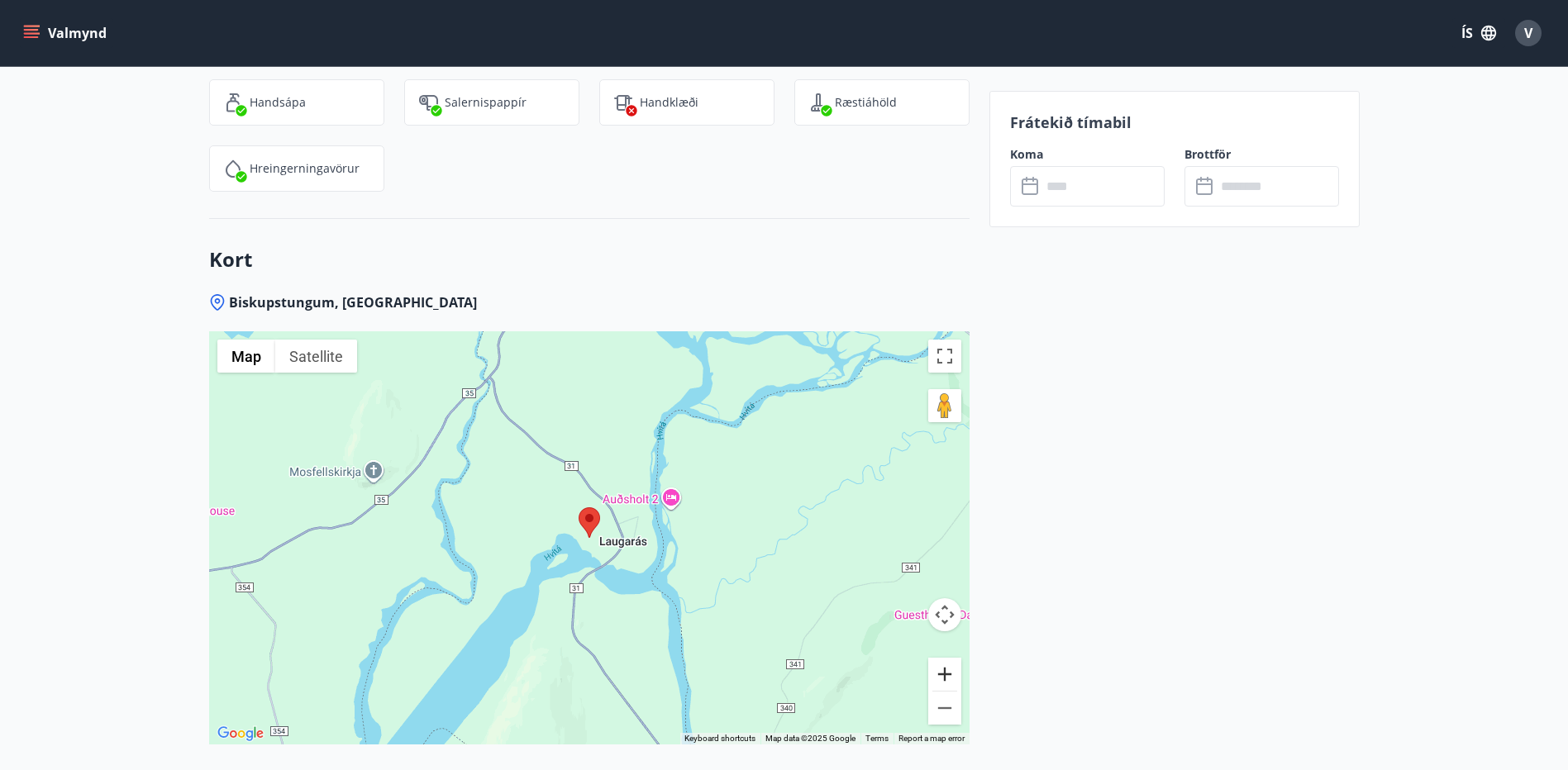
click at [950, 658] on button "Zoom in" at bounding box center [945, 674] width 33 height 33
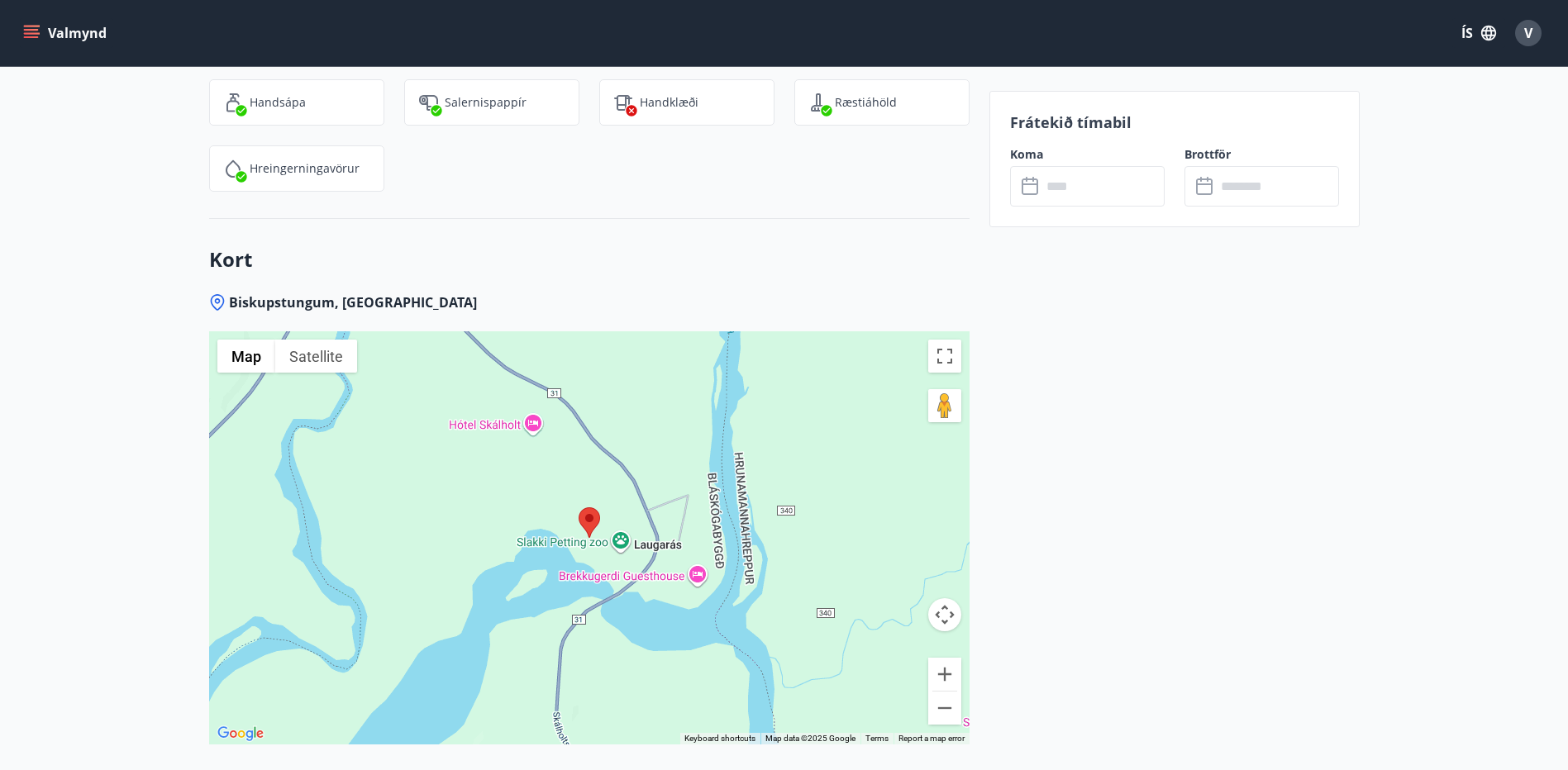
click at [529, 381] on div at bounding box center [589, 538] width 760 height 414
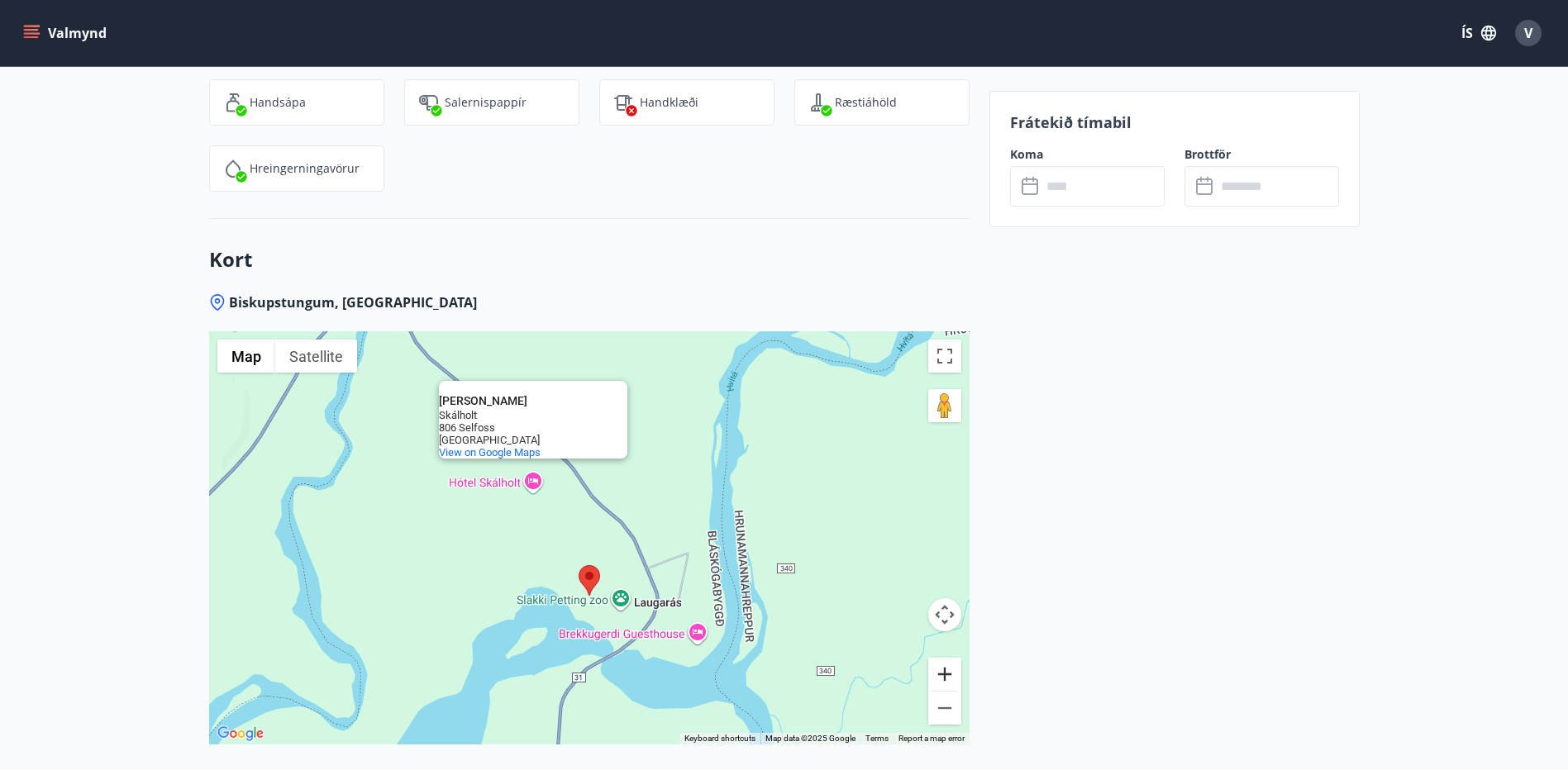
click at [939, 658] on button "Zoom in" at bounding box center [945, 674] width 33 height 33
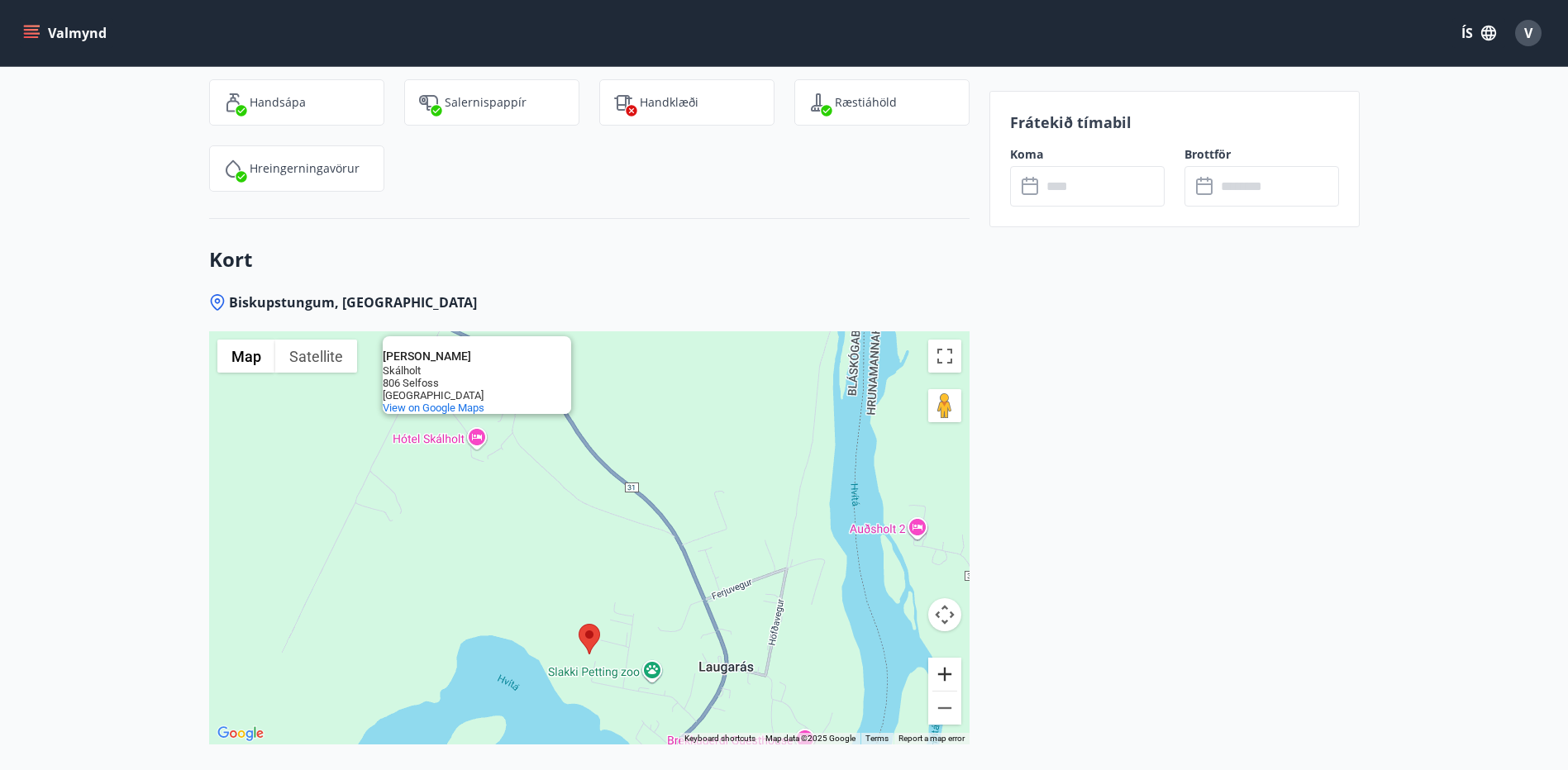
click at [939, 658] on button "Zoom in" at bounding box center [945, 674] width 33 height 33
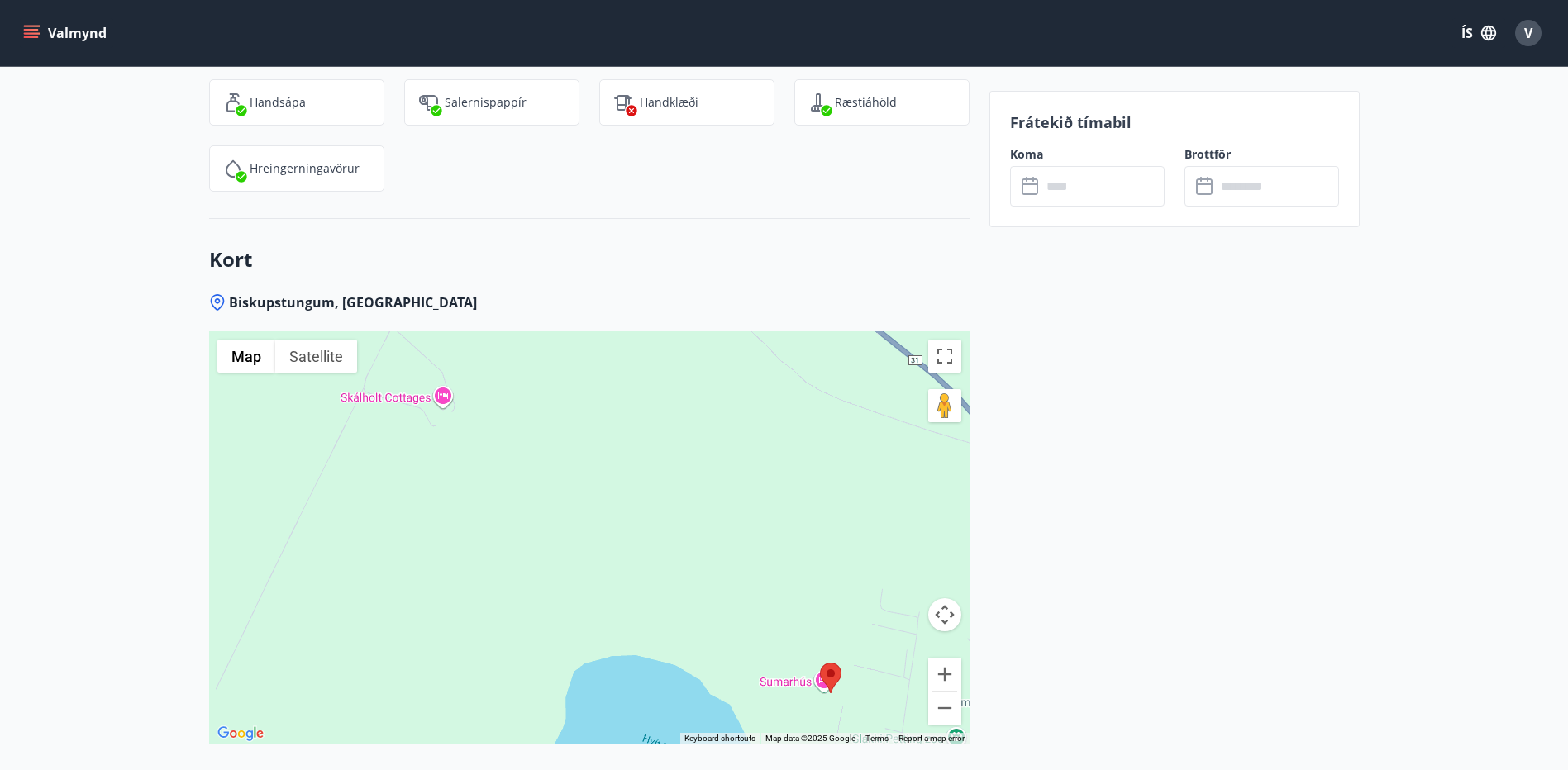
drag, startPoint x: 485, startPoint y: 450, endPoint x: 948, endPoint y: 529, distance: 469.7
click at [737, 378] on div "Hótel Skálholt Hótel Skálholt Skálholt 806 Selfoss Iceland View on Google Maps" at bounding box center [589, 538] width 760 height 414
click at [953, 692] on button "Zoom out" at bounding box center [945, 709] width 33 height 33
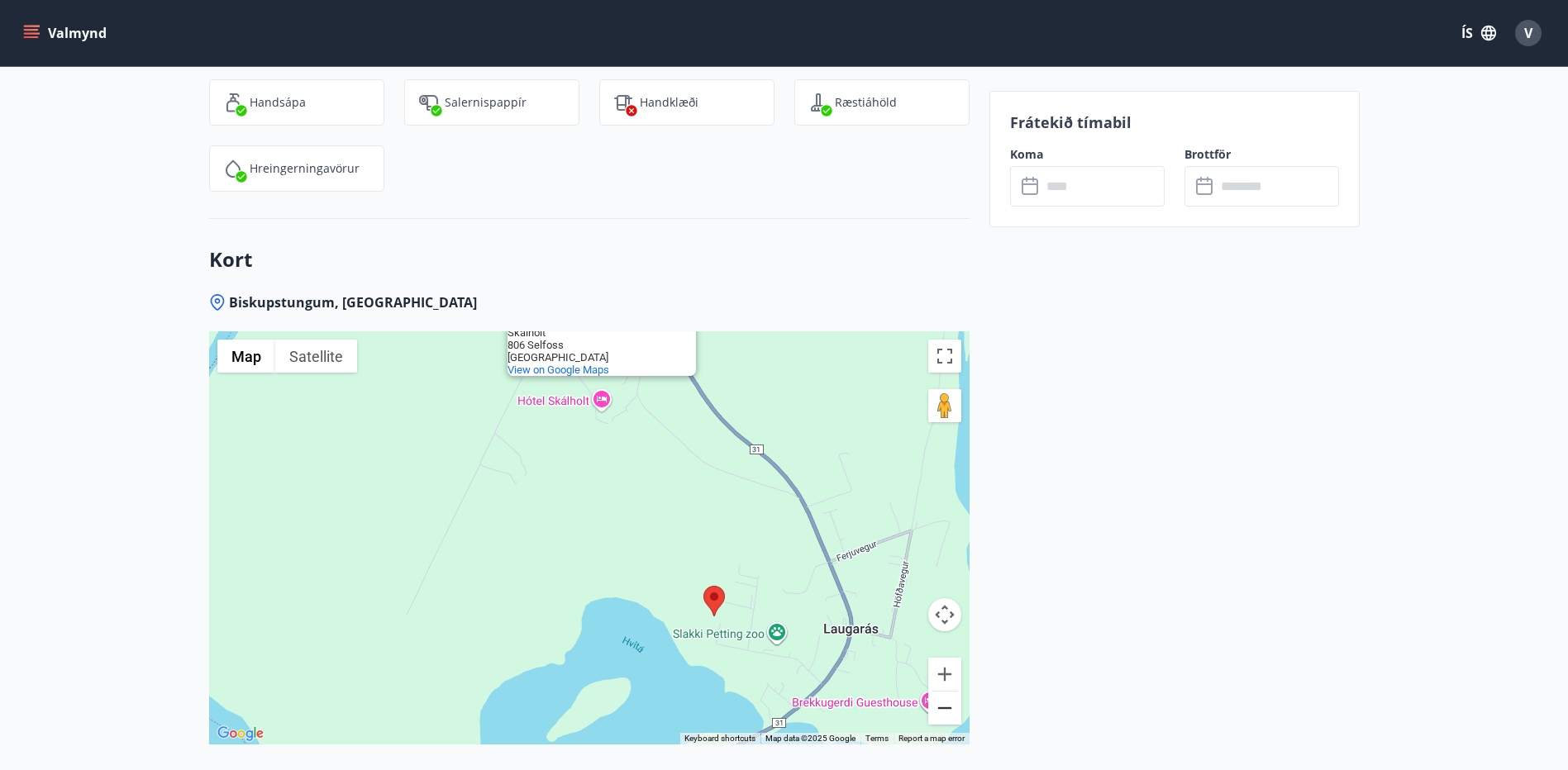
click at [953, 692] on button "Zoom out" at bounding box center [945, 709] width 33 height 33
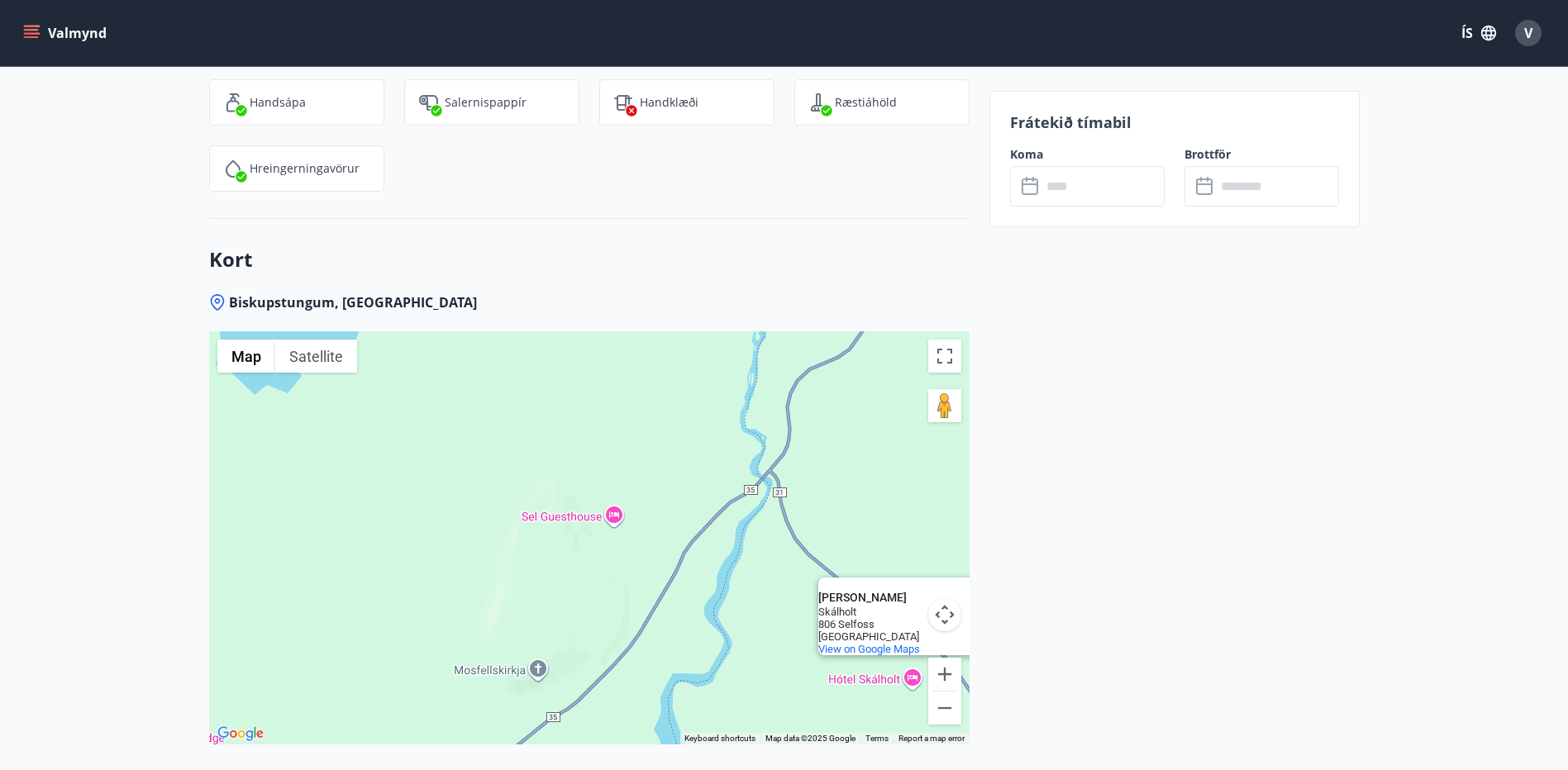
drag, startPoint x: 458, startPoint y: 443, endPoint x: 775, endPoint y: 659, distance: 383.6
click at [775, 659] on div "Hótel Skálholt Hótel Skálholt Skálholt 806 Selfoss Iceland View on Google Maps" at bounding box center [589, 538] width 760 height 414
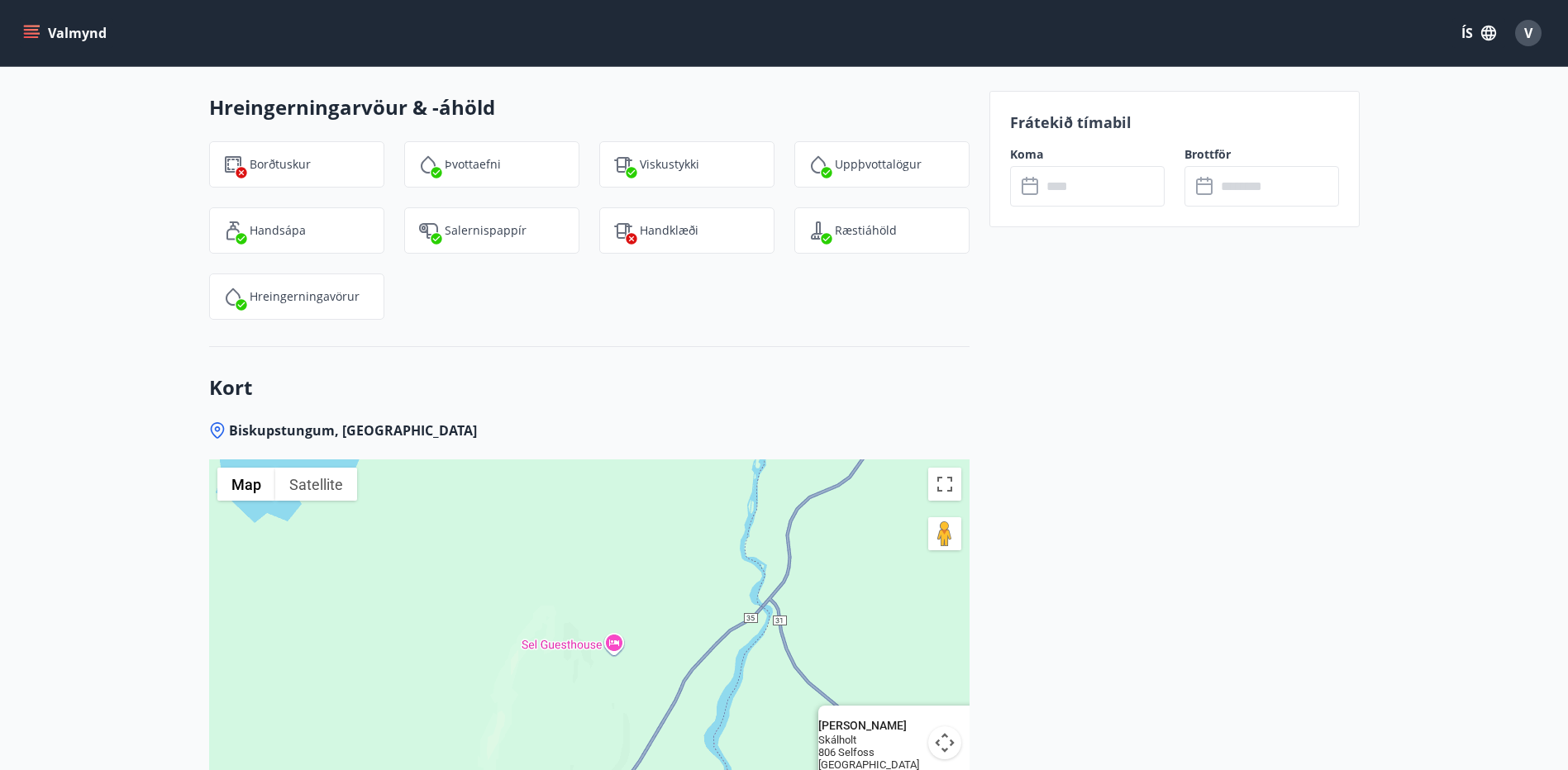
scroll to position [2289, 0]
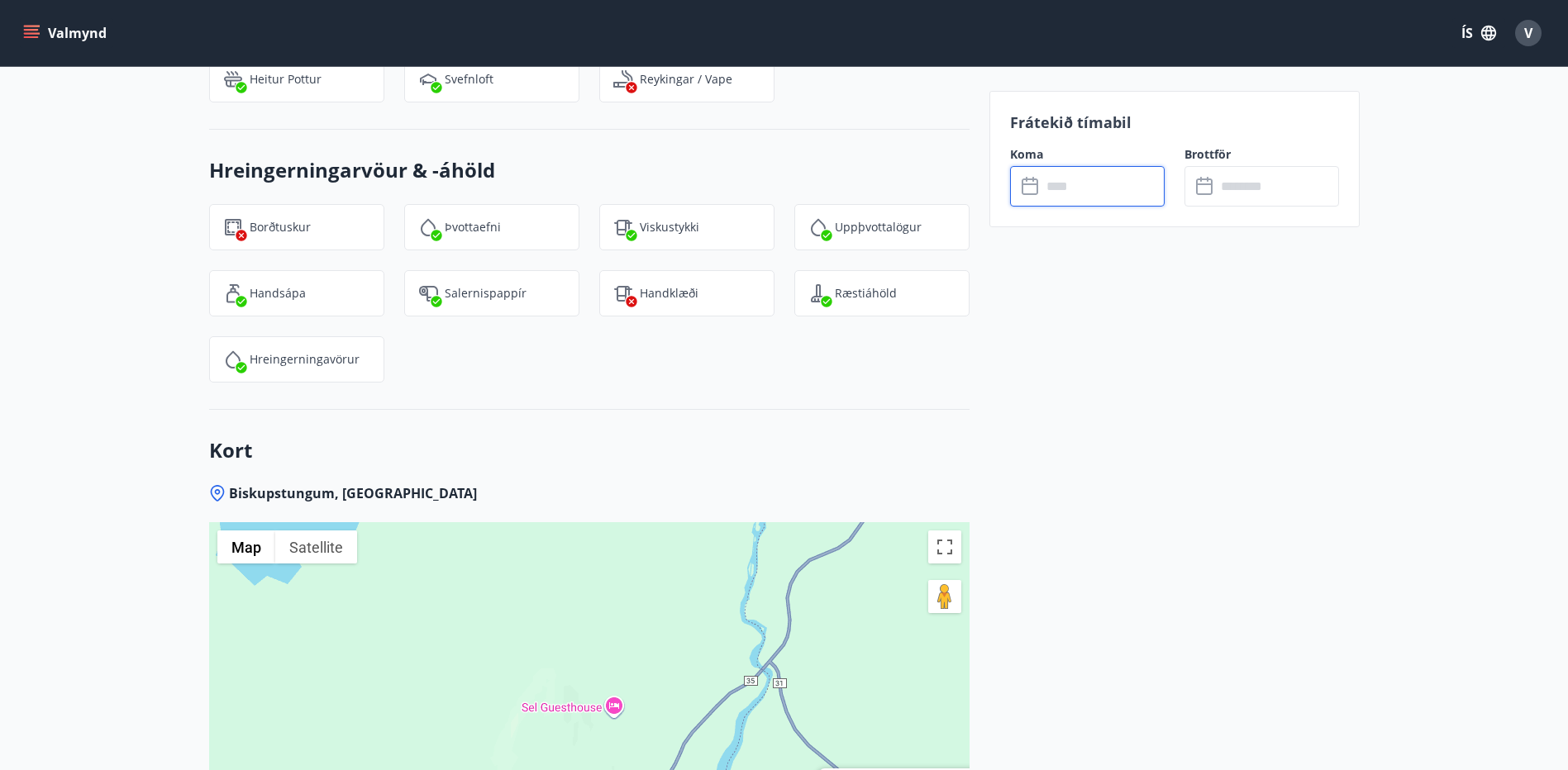
click at [1041, 185] on input "text" at bounding box center [1103, 186] width 123 height 40
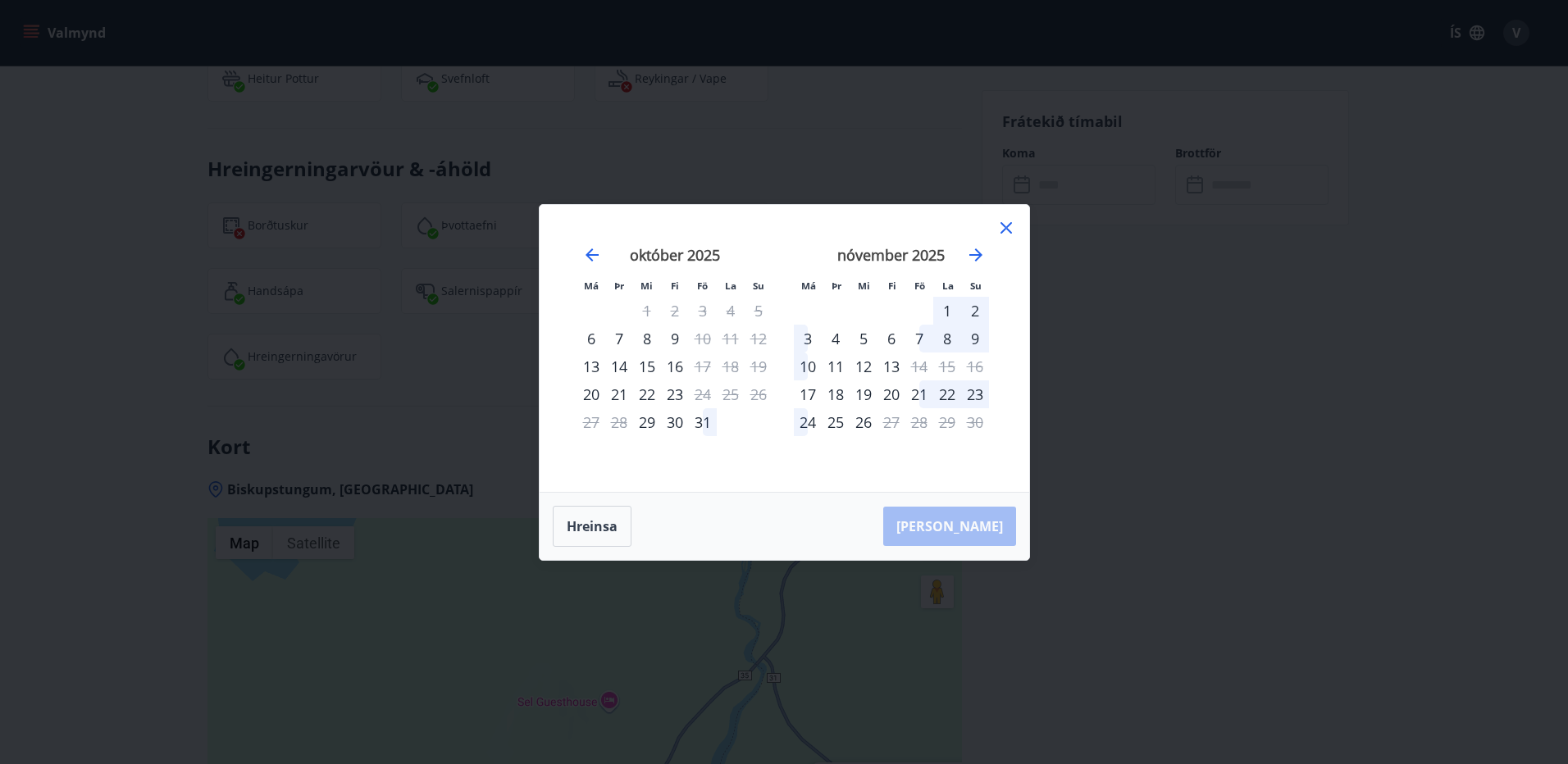
click at [618, 660] on div "Má Þr Mi Fi Fö La Su Má Þr Mi Fi Fö La Su september 2025 1 2 3 4 5 6 7 8 9 10 1…" at bounding box center [784, 382] width 1568 height 764
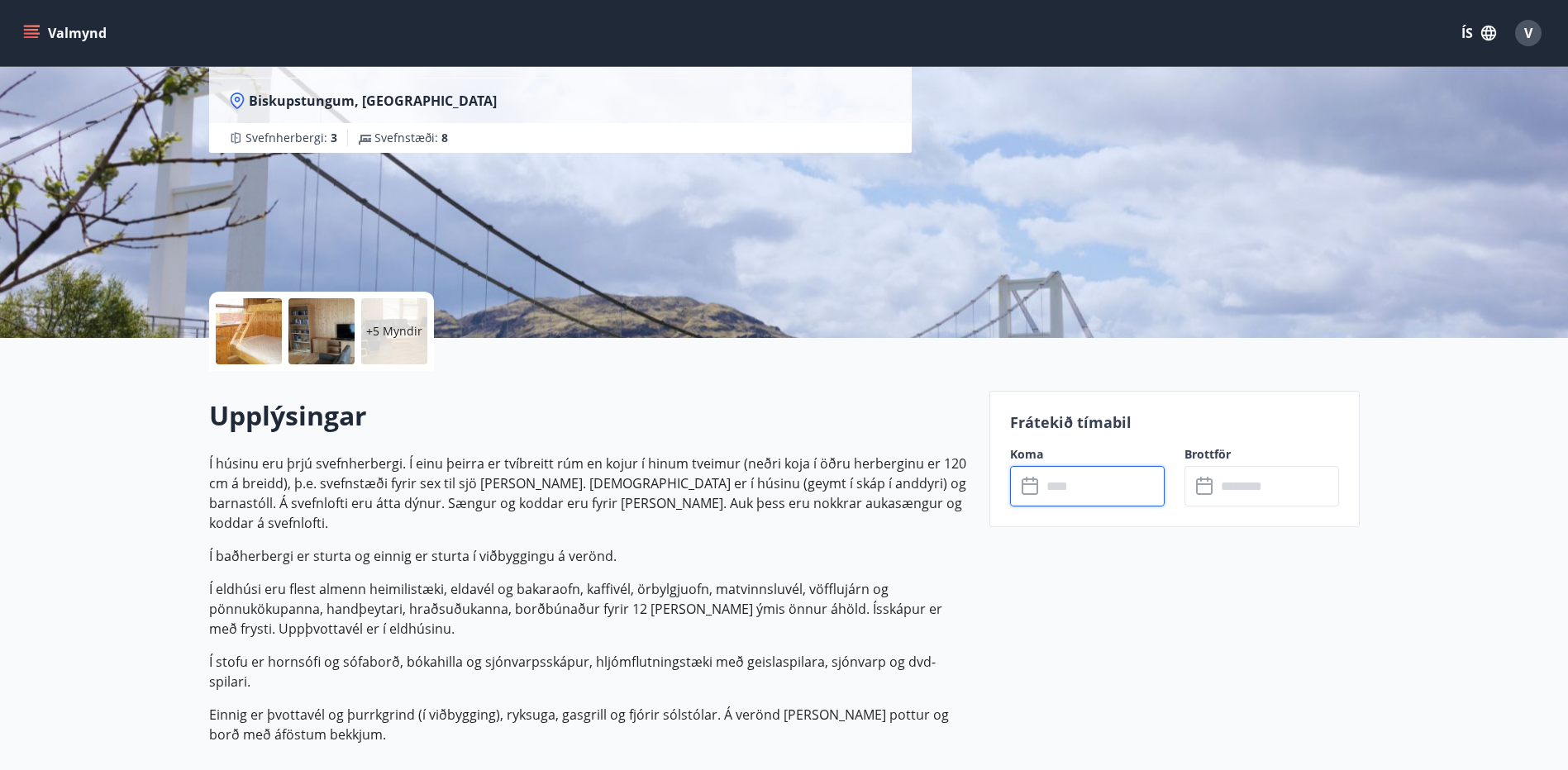
scroll to position [0, 0]
